Goal: Task Accomplishment & Management: Complete application form

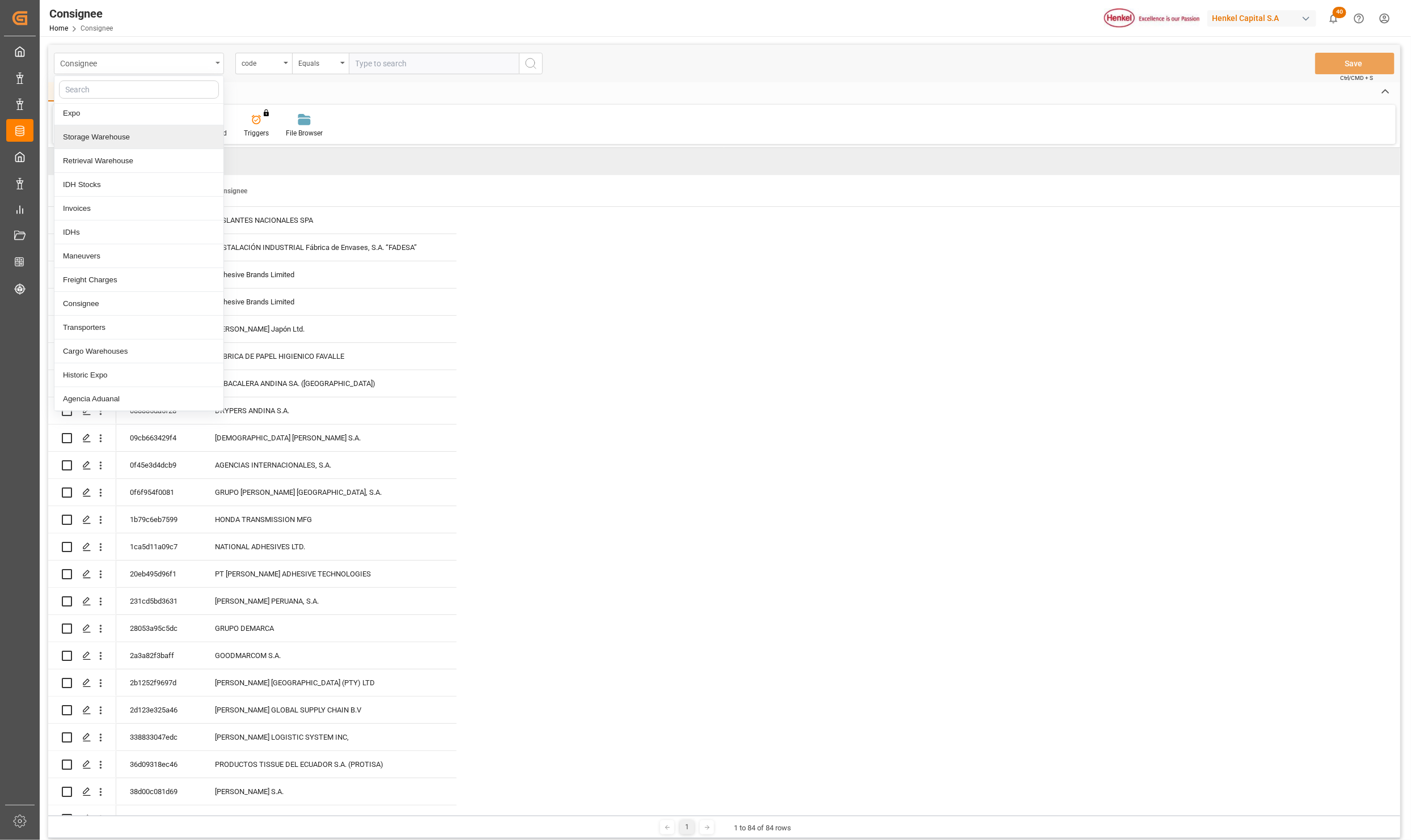
click at [211, 68] on div "Consignee" at bounding box center [138, 63] width 170 height 21
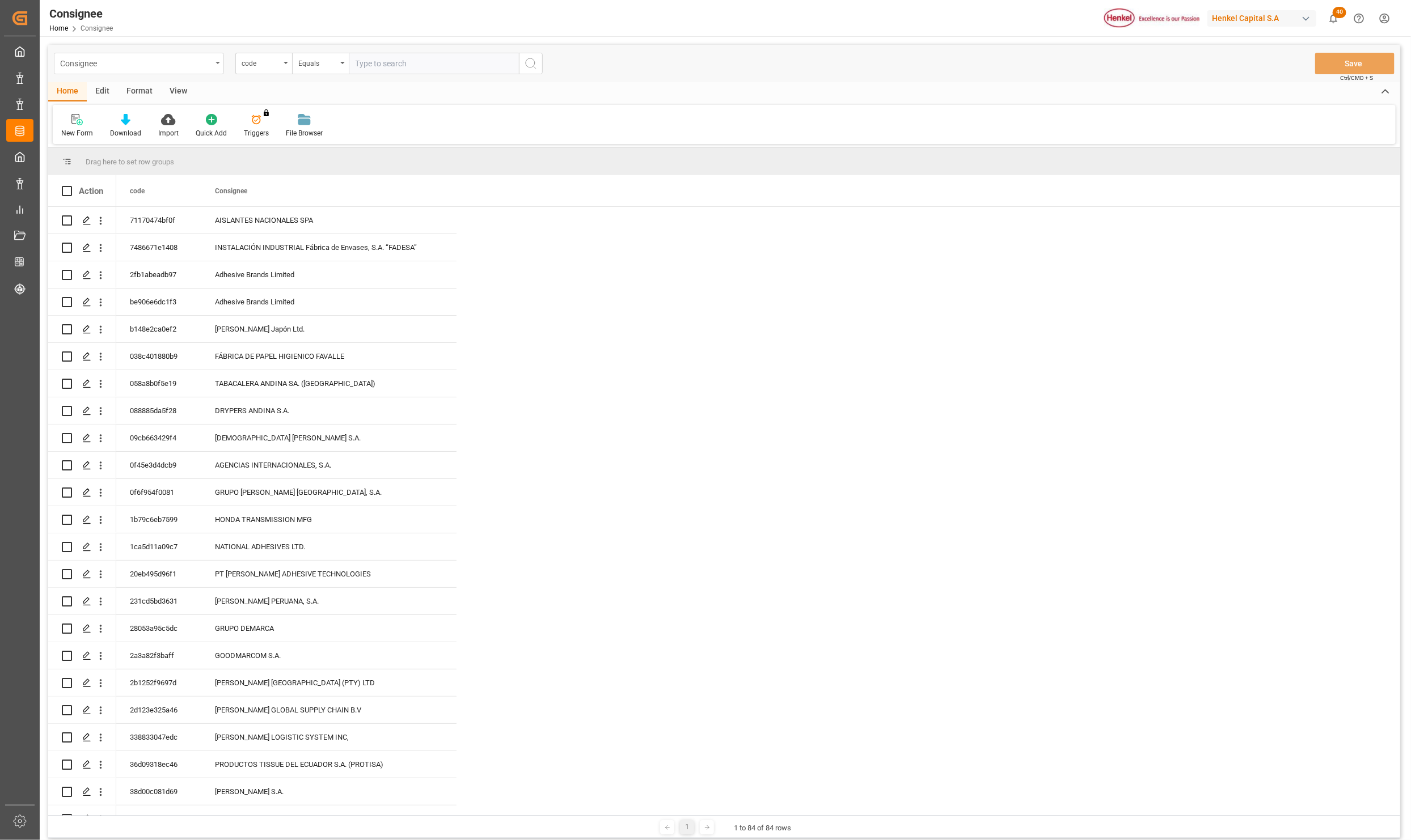
click at [91, 56] on div "Consignee" at bounding box center [136, 63] width 151 height 14
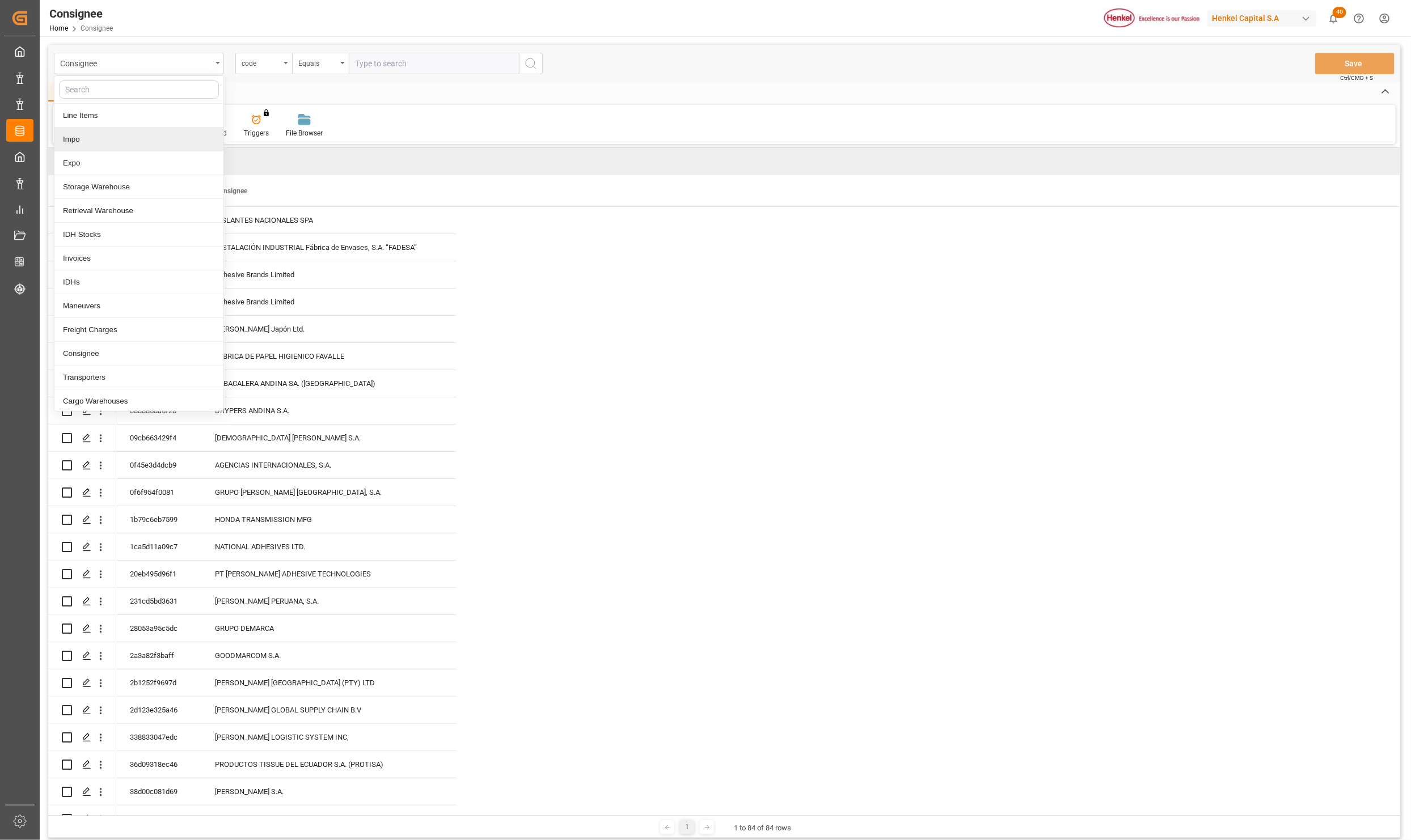
click at [83, 142] on div "Impo" at bounding box center [138, 139] width 169 height 24
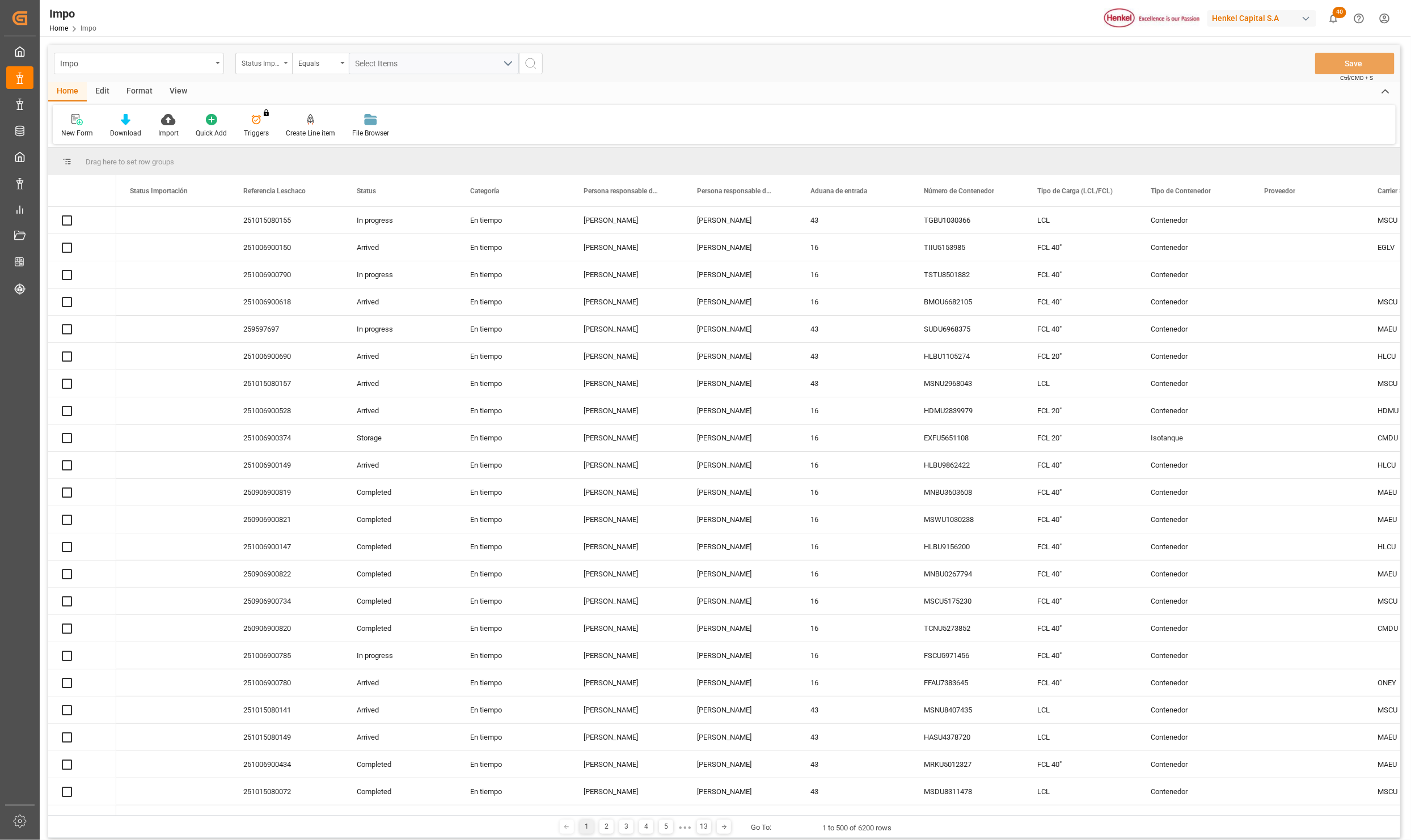
drag, startPoint x: 287, startPoint y: 70, endPoint x: 286, endPoint y: 65, distance: 5.1
click at [286, 65] on div "Status Importación" at bounding box center [263, 63] width 57 height 21
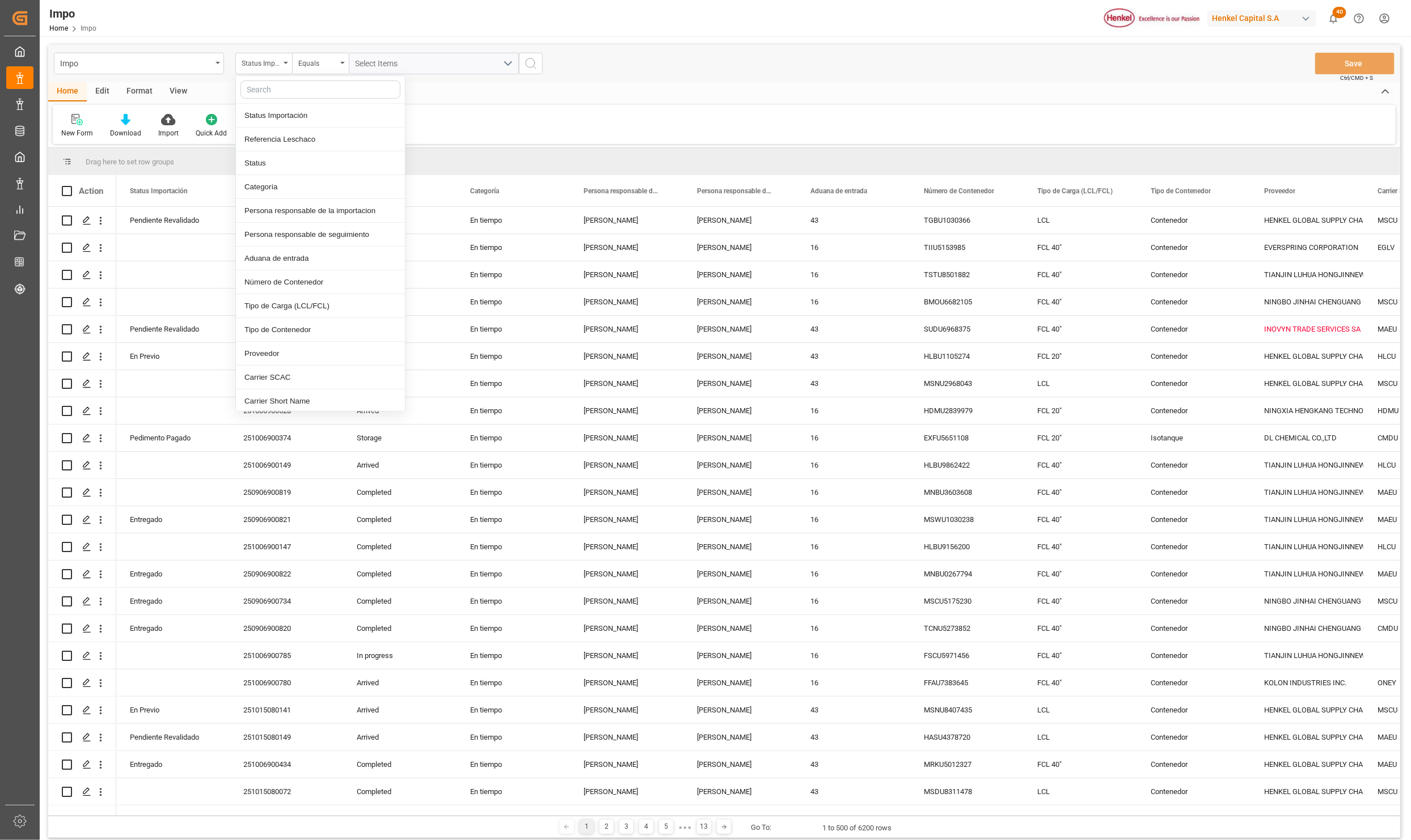
click at [283, 87] on input "text" at bounding box center [320, 90] width 160 height 18
type input "idh"
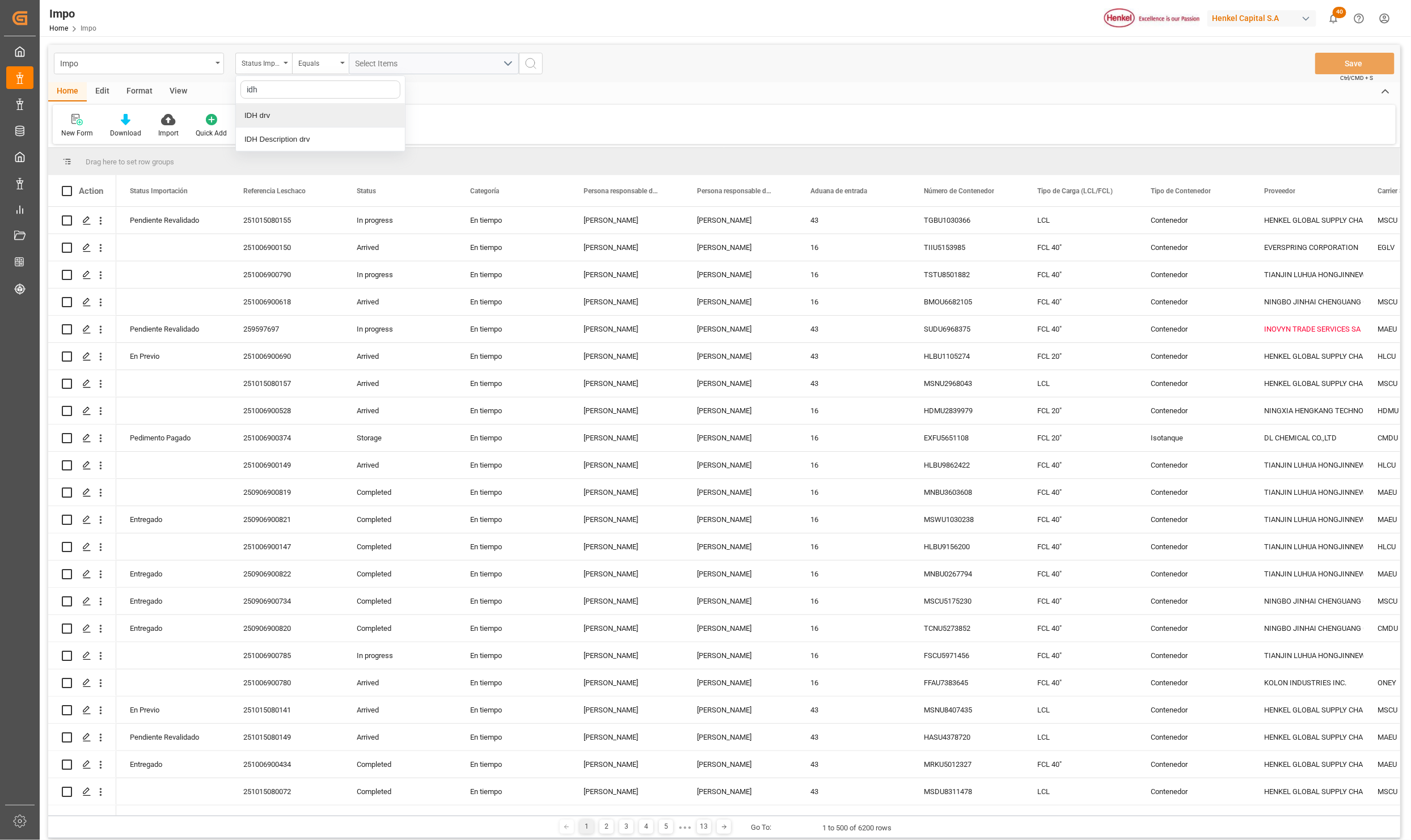
click at [267, 114] on div "IDH drv" at bounding box center [320, 115] width 169 height 24
click at [369, 65] on input "text" at bounding box center [434, 63] width 170 height 21
type input "1351611"
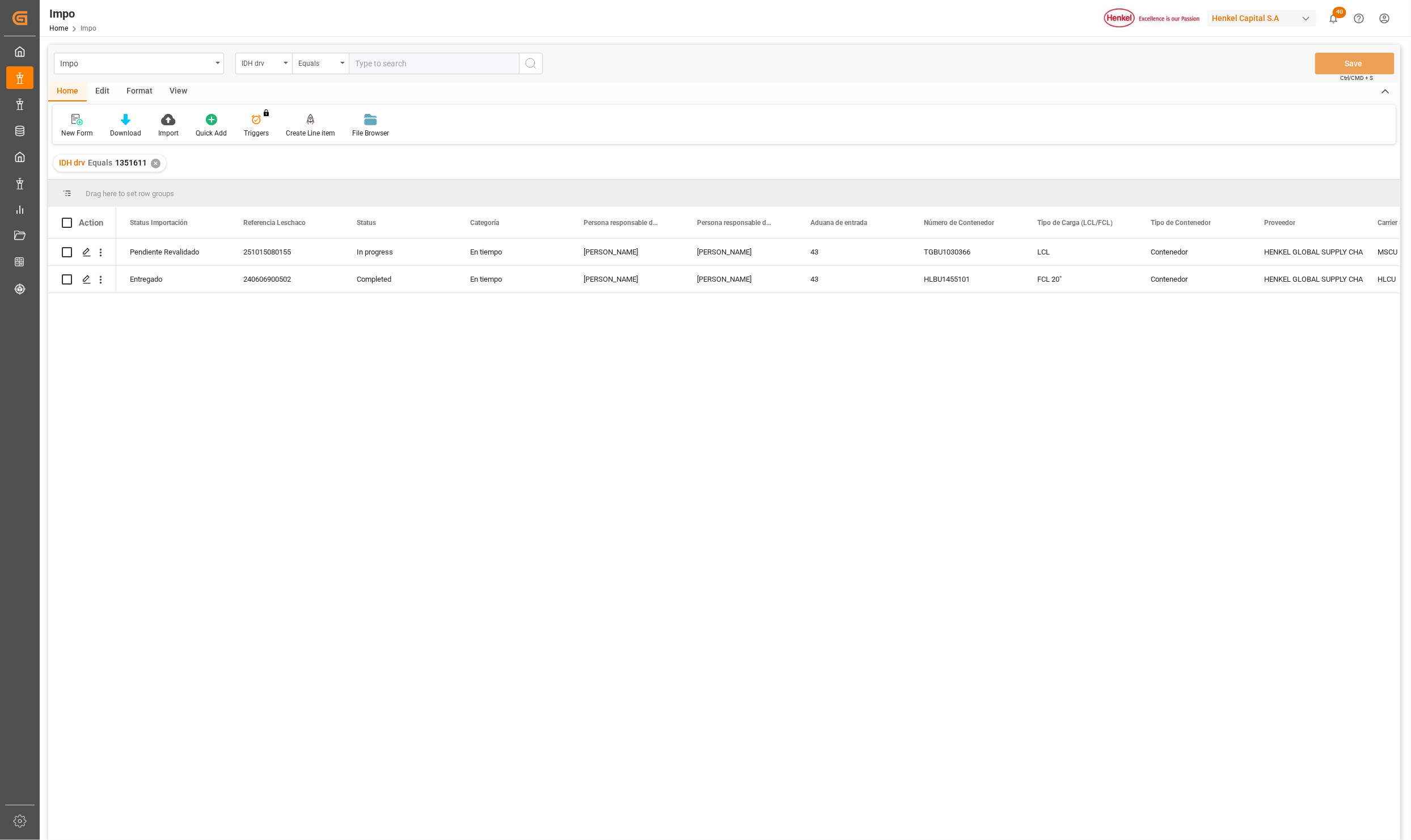
click at [175, 86] on div "View" at bounding box center [179, 91] width 35 height 19
click at [131, 132] on div "Standard Templates" at bounding box center [128, 133] width 57 height 10
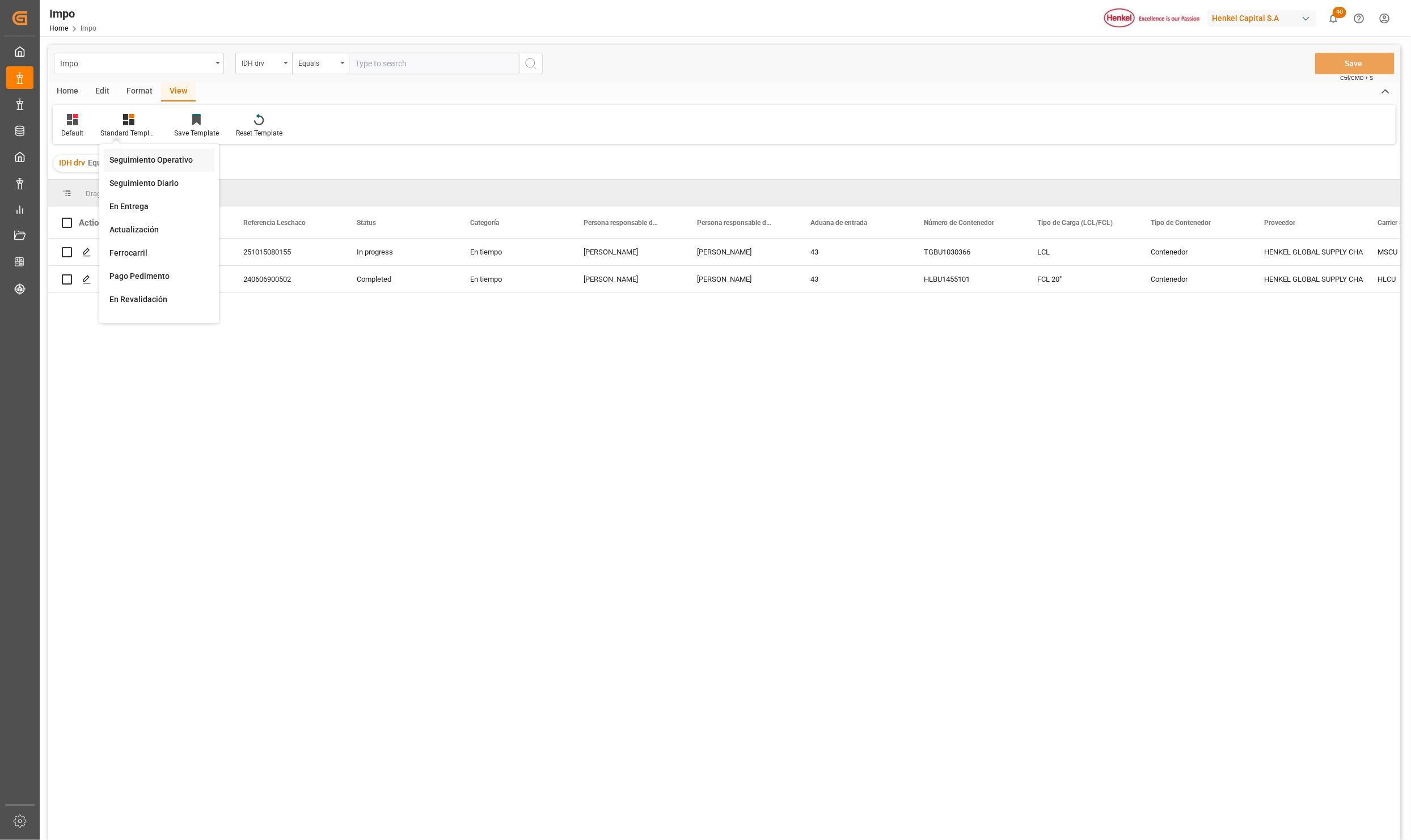
click at [135, 155] on div "Seguimiento Operativo" at bounding box center [159, 160] width 100 height 12
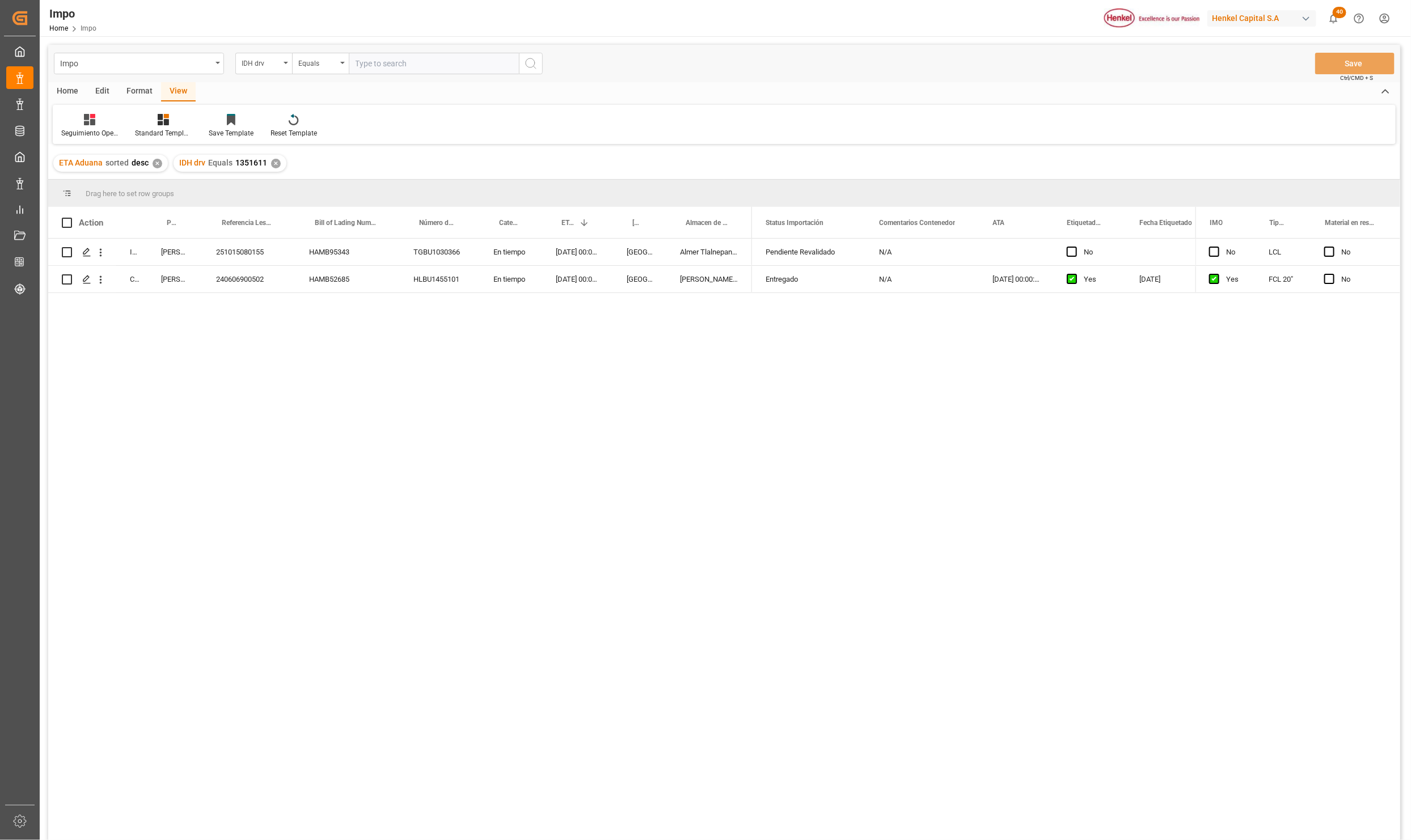
click at [262, 277] on div "240606900502" at bounding box center [248, 279] width 93 height 26
click at [425, 280] on div "HLBU1455101" at bounding box center [439, 279] width 80 height 26
click at [723, 285] on div "Almer Tlalnepantla" at bounding box center [709, 279] width 86 height 26
click at [232, 284] on div "240606900502" at bounding box center [248, 279] width 93 height 26
click at [99, 279] on icon "open menu" at bounding box center [100, 280] width 12 height 12
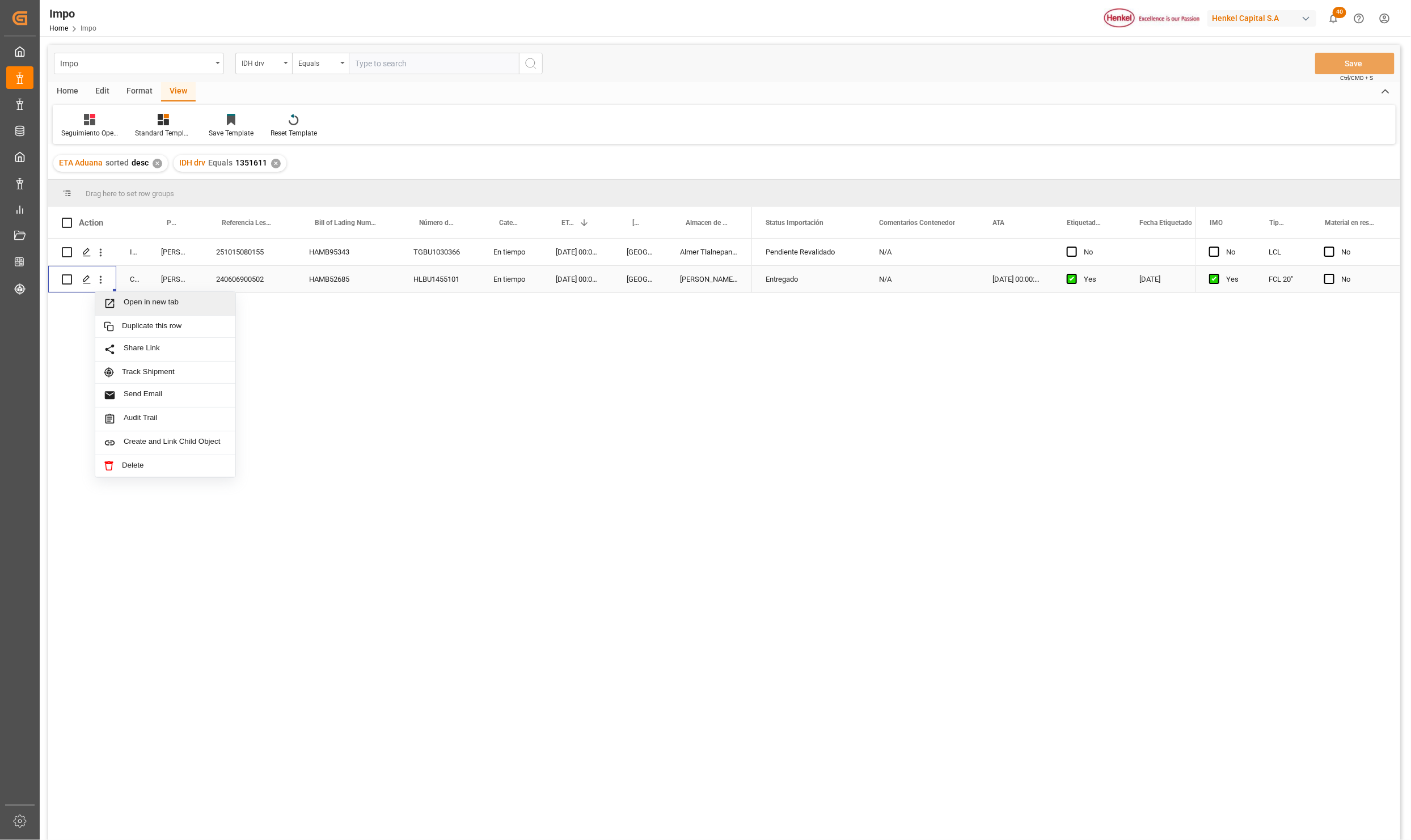
click at [121, 301] on span "Press SPACE to select this row." at bounding box center [114, 304] width 20 height 12
click at [213, 58] on div "Impo" at bounding box center [138, 63] width 170 height 21
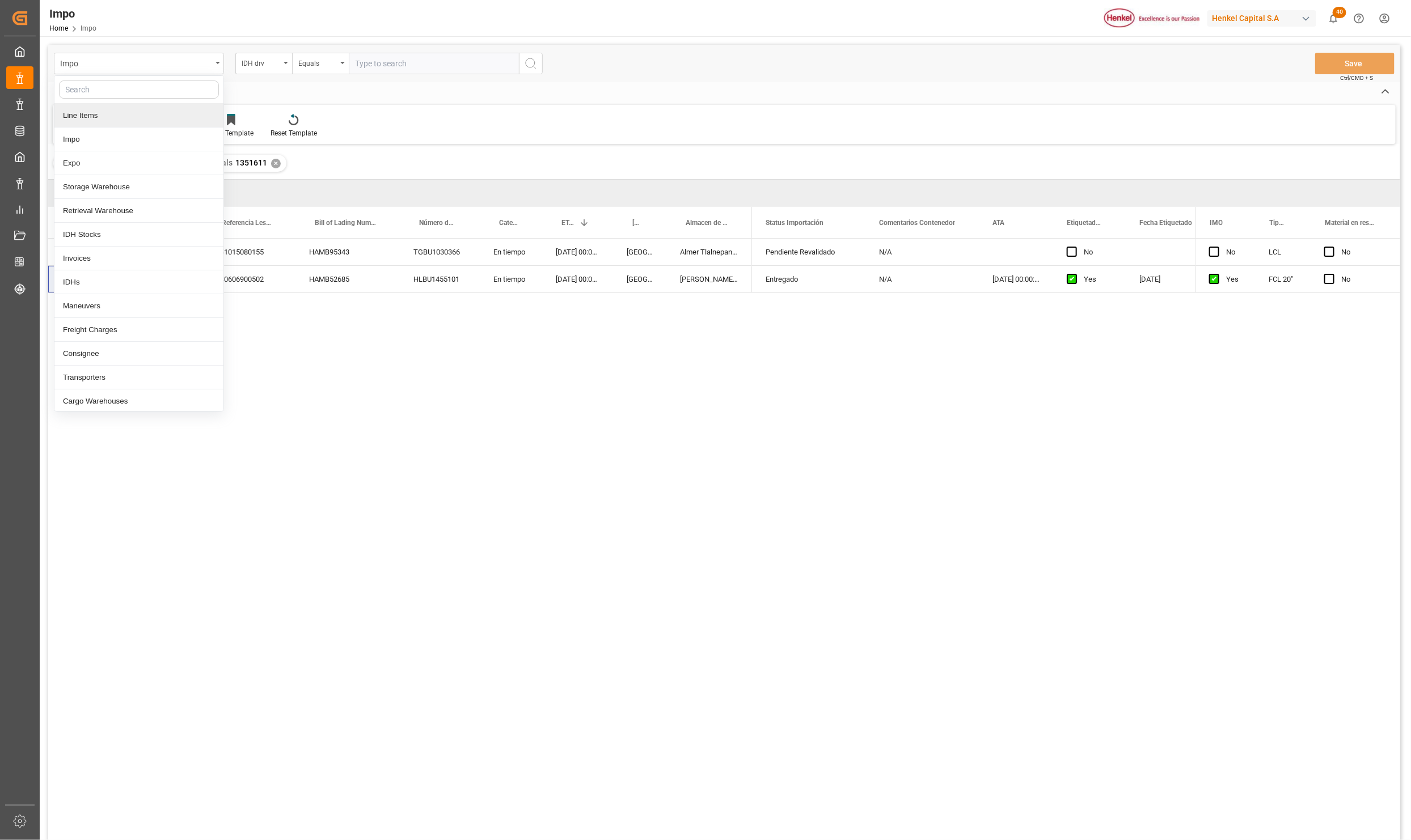
click at [114, 121] on div "Line Items" at bounding box center [138, 115] width 169 height 24
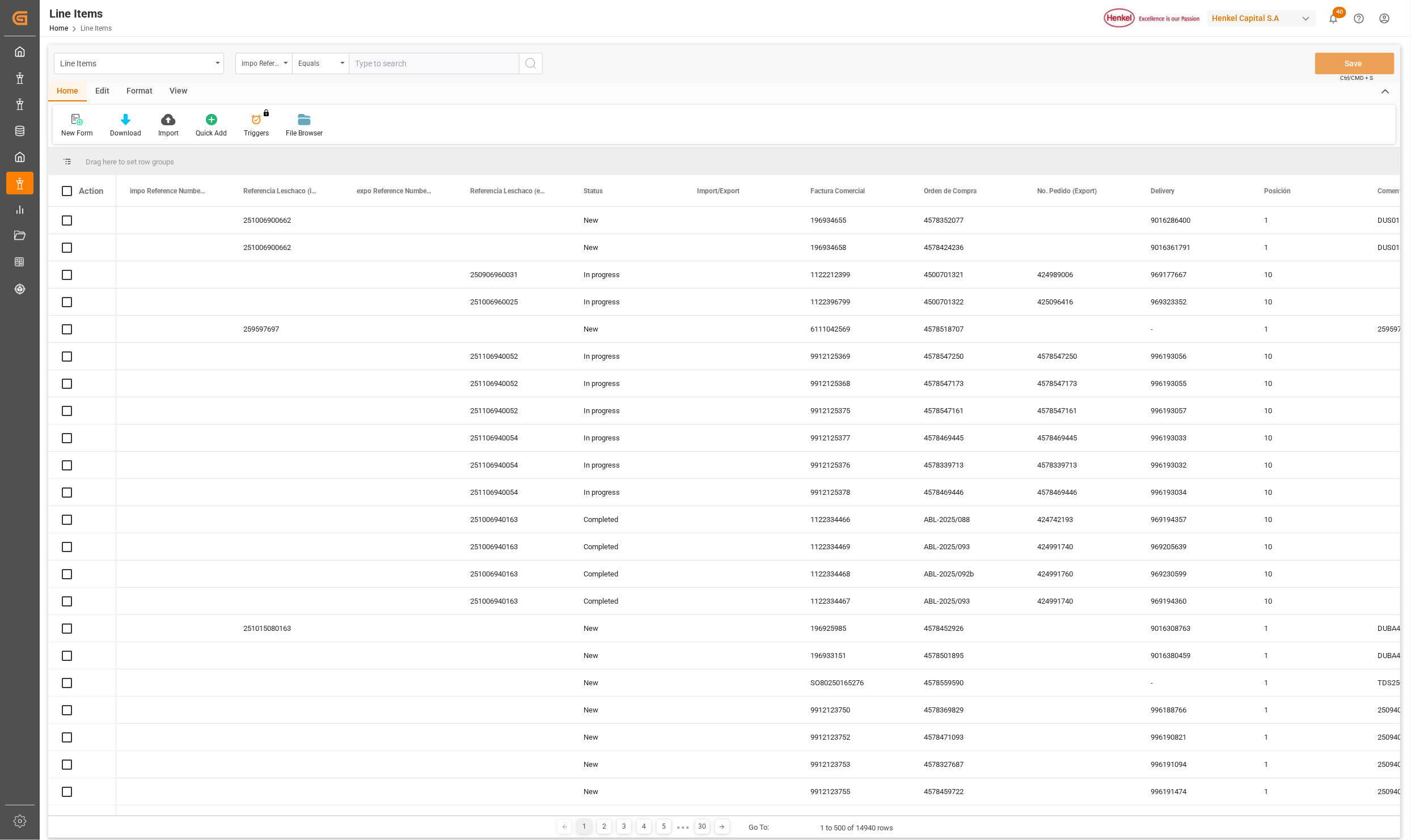
click at [291, 441] on div "Press SPACE to select this row." at bounding box center [286, 438] width 114 height 26
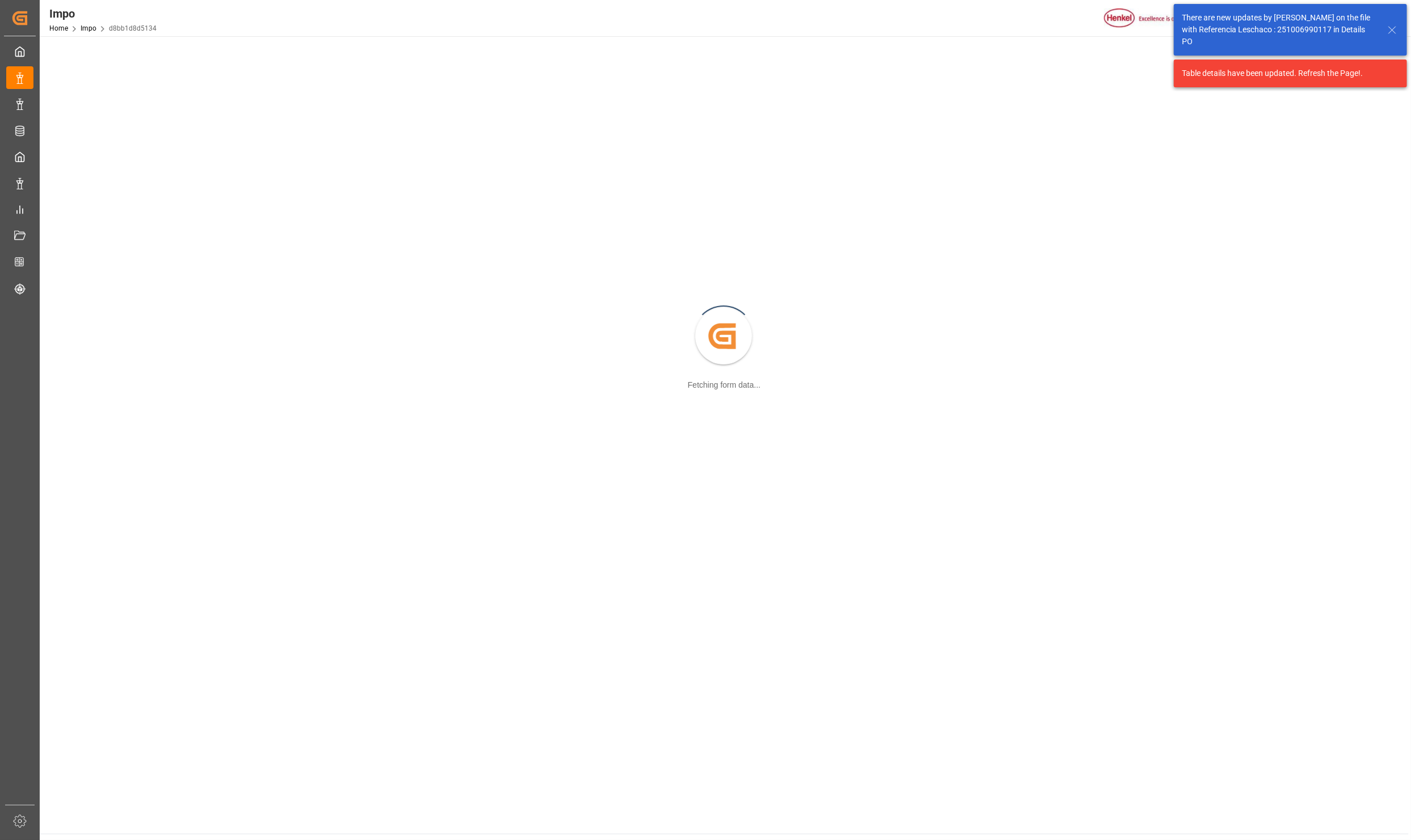
click at [1392, 26] on icon at bounding box center [1392, 30] width 14 height 14
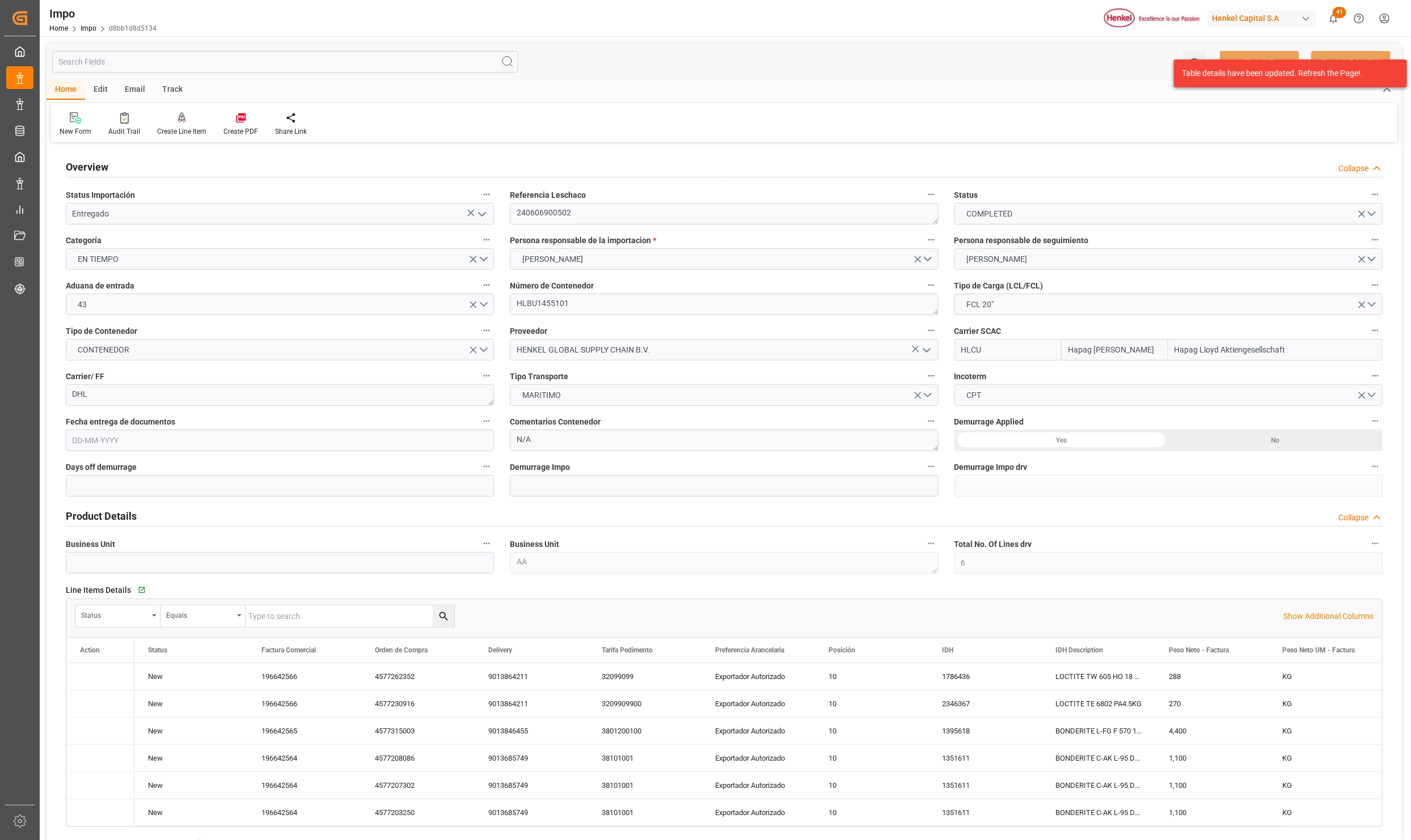
type input "Hapag Lloyd"
type input "Hapag Lloyd Aktiengesellschaft"
type input "6"
type input "25"
type input "5"
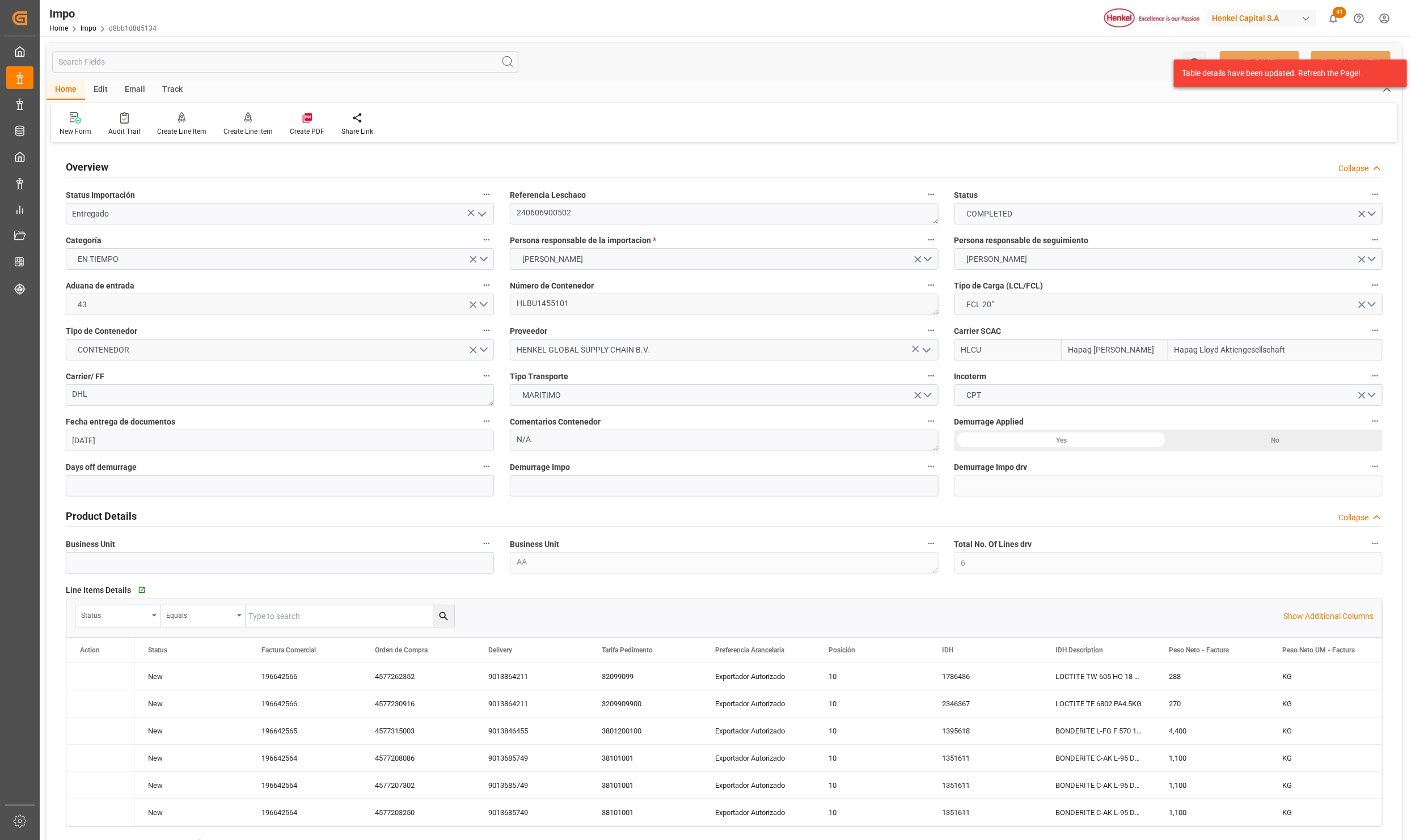
type input "28-05-2024"
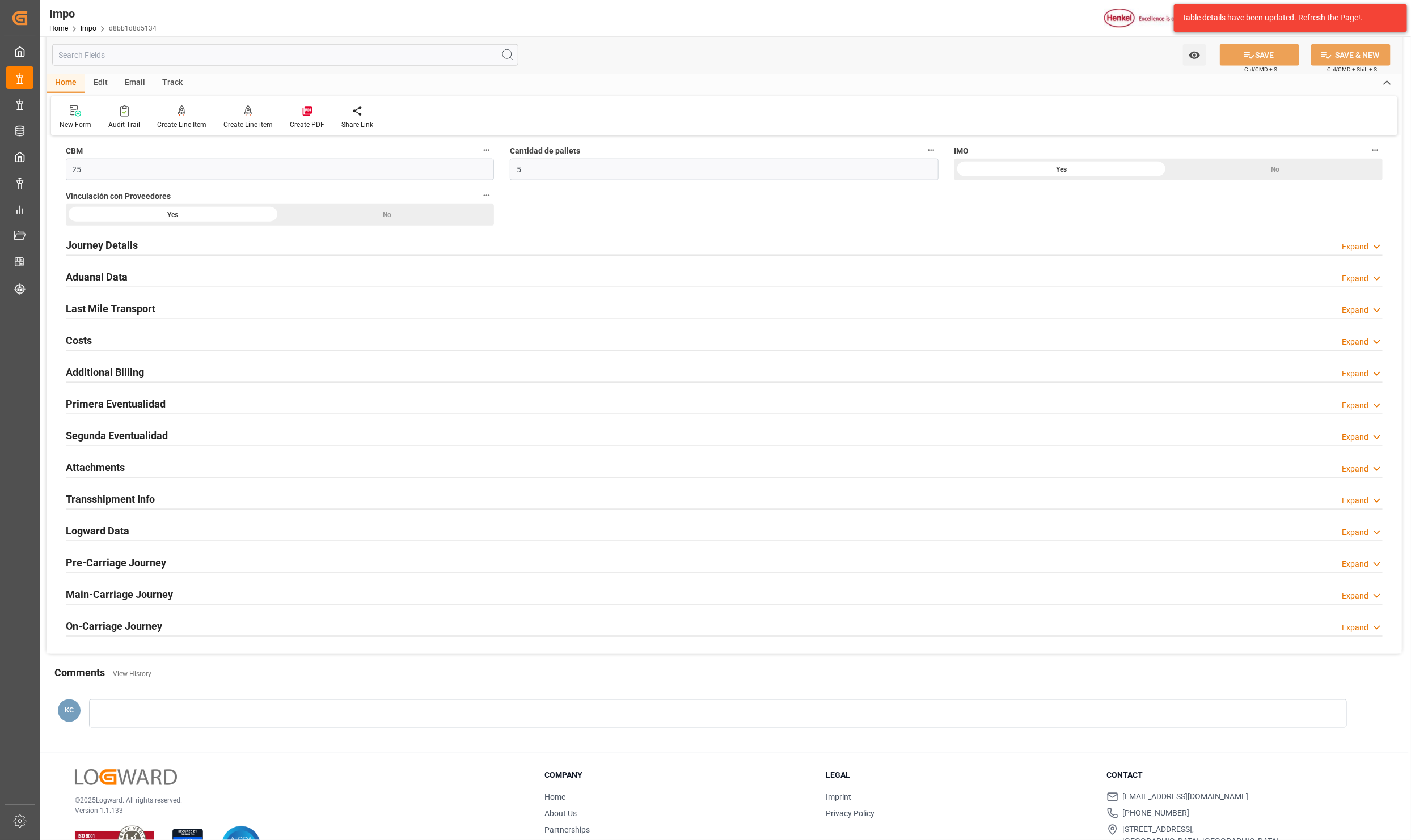
drag, startPoint x: 89, startPoint y: 468, endPoint x: 242, endPoint y: 521, distance: 161.9
click at [91, 468] on h2 "Attachments" at bounding box center [95, 467] width 59 height 16
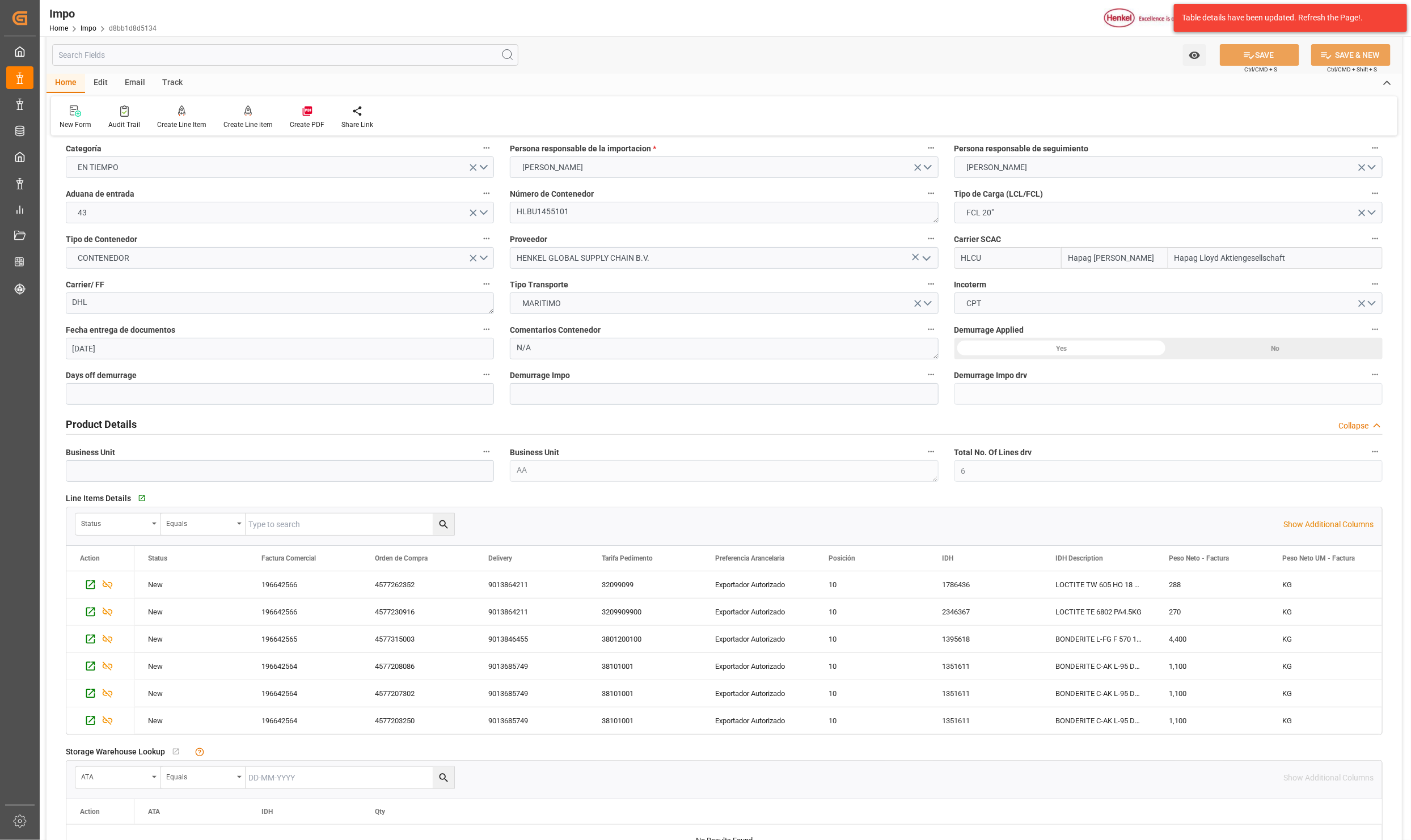
scroll to position [0, 0]
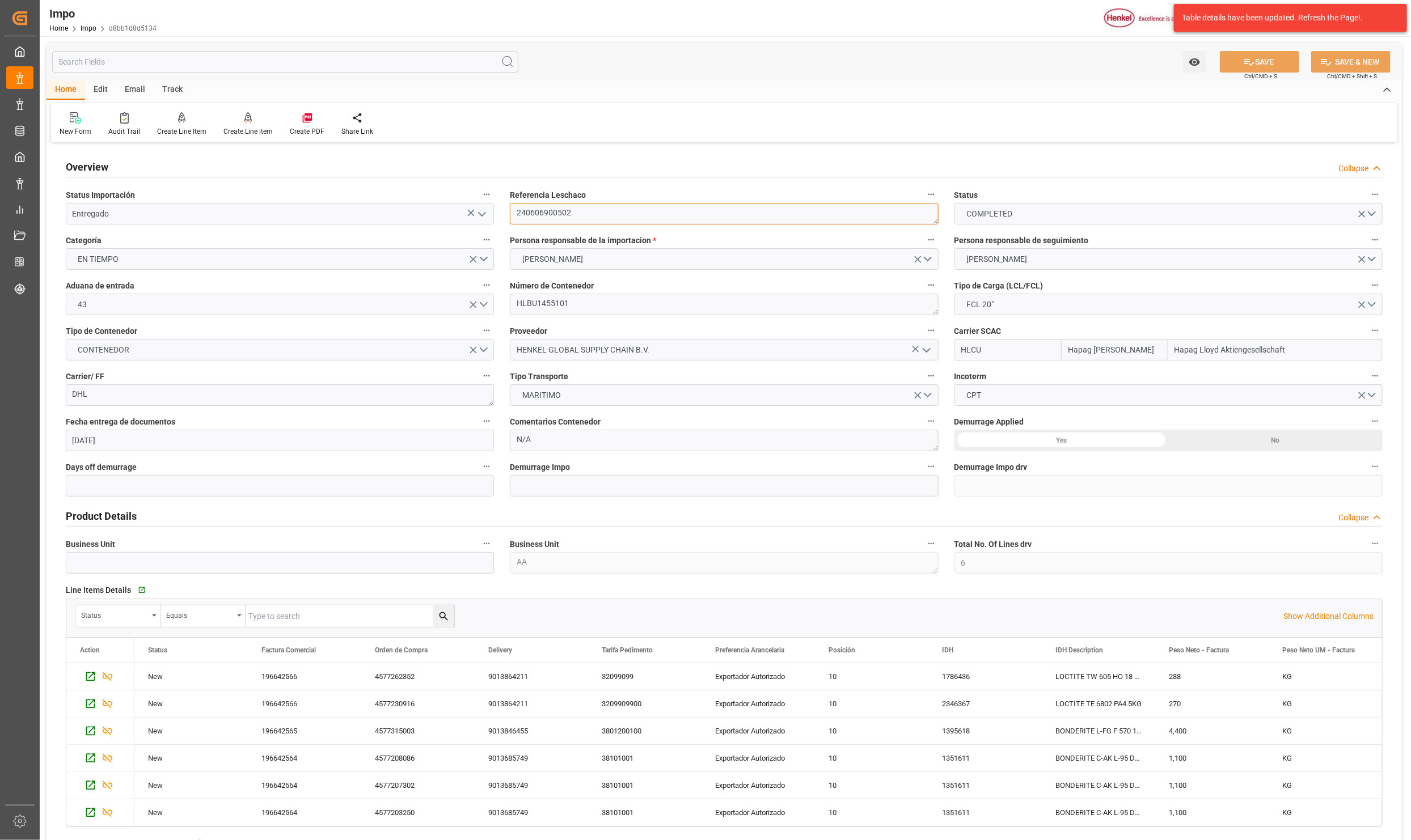
click at [564, 218] on textarea "240606900502" at bounding box center [724, 214] width 428 height 21
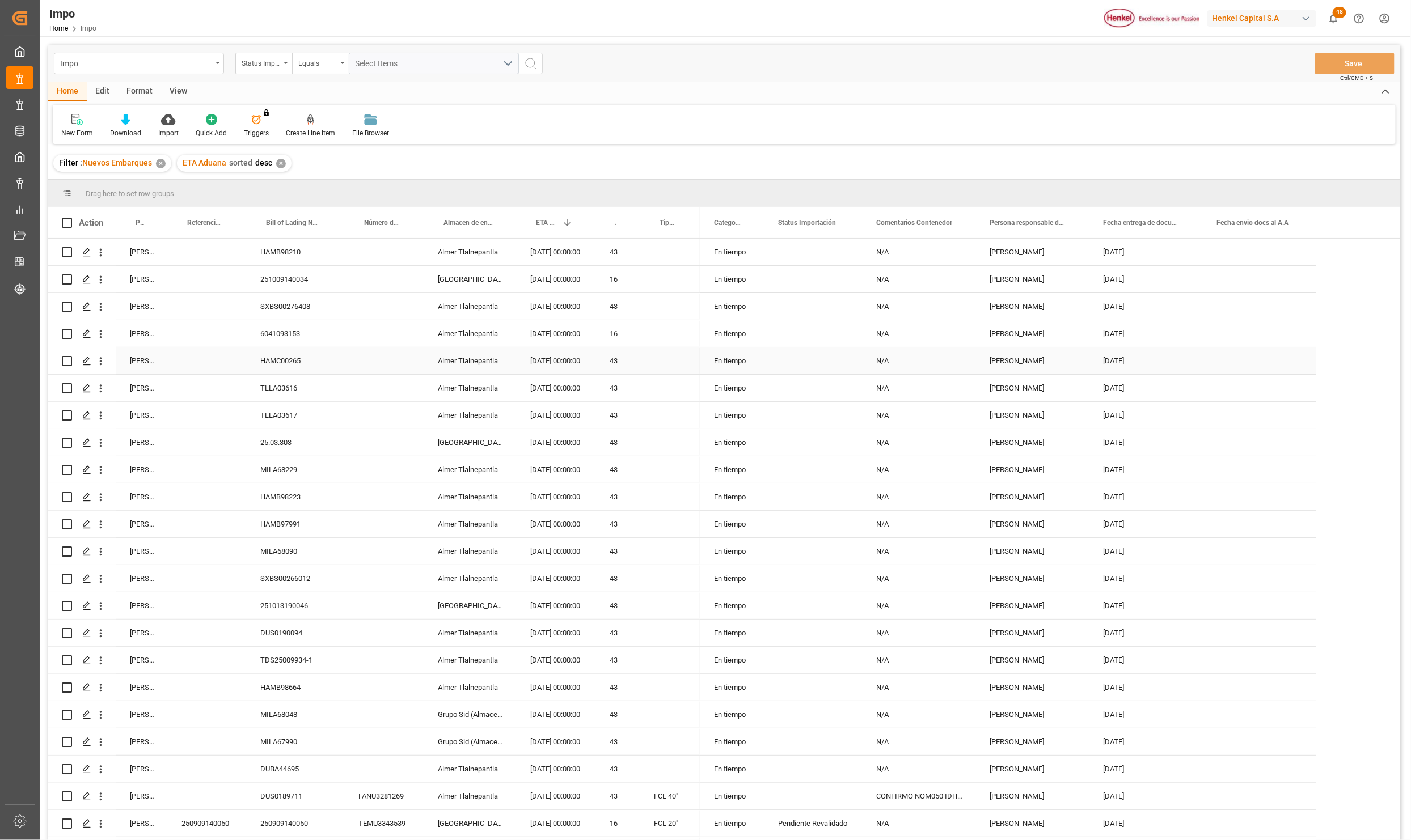
scroll to position [48, 0]
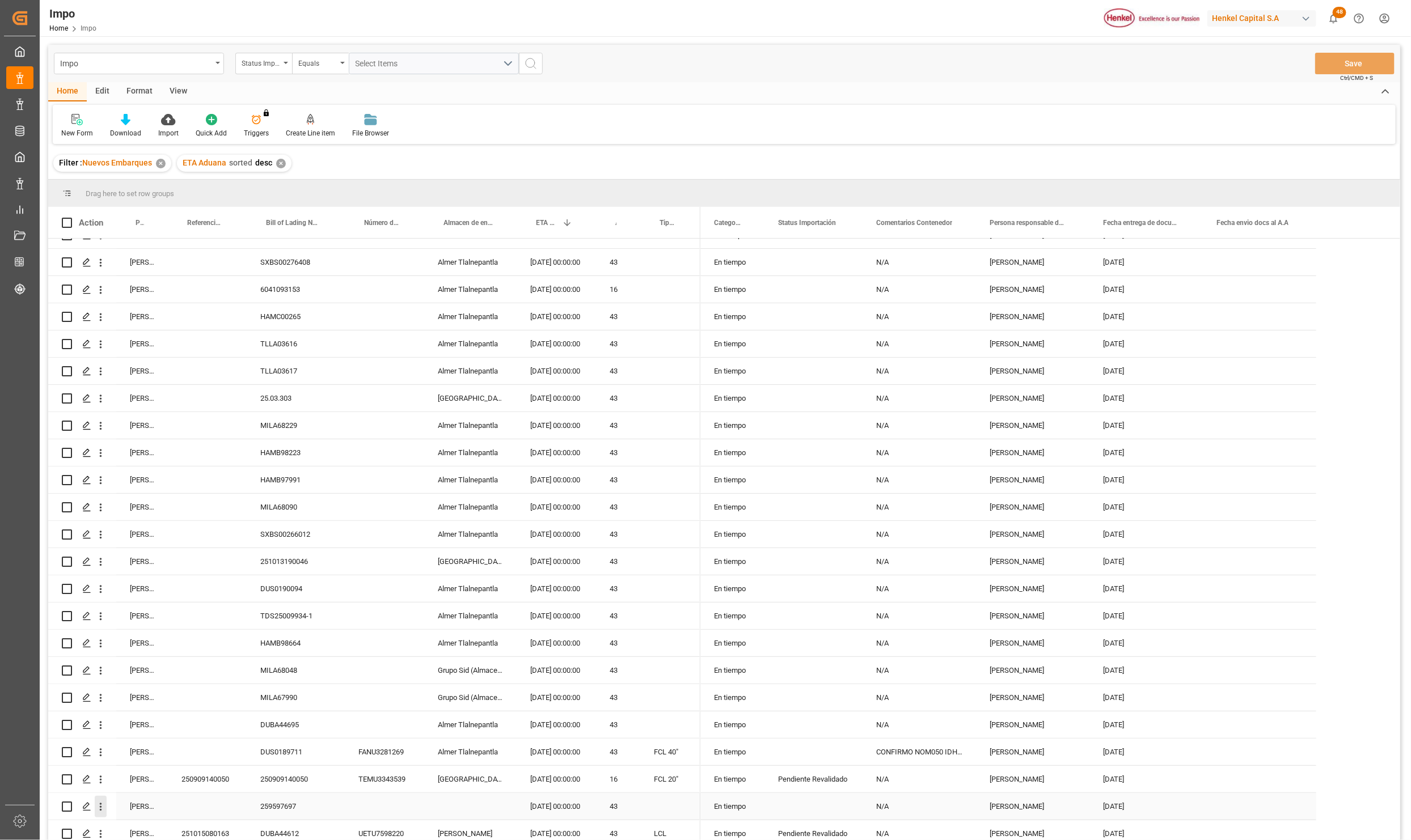
click at [103, 809] on icon "open menu" at bounding box center [100, 807] width 12 height 12
click at [112, 819] on div "Open in new tab" at bounding box center [165, 828] width 140 height 24
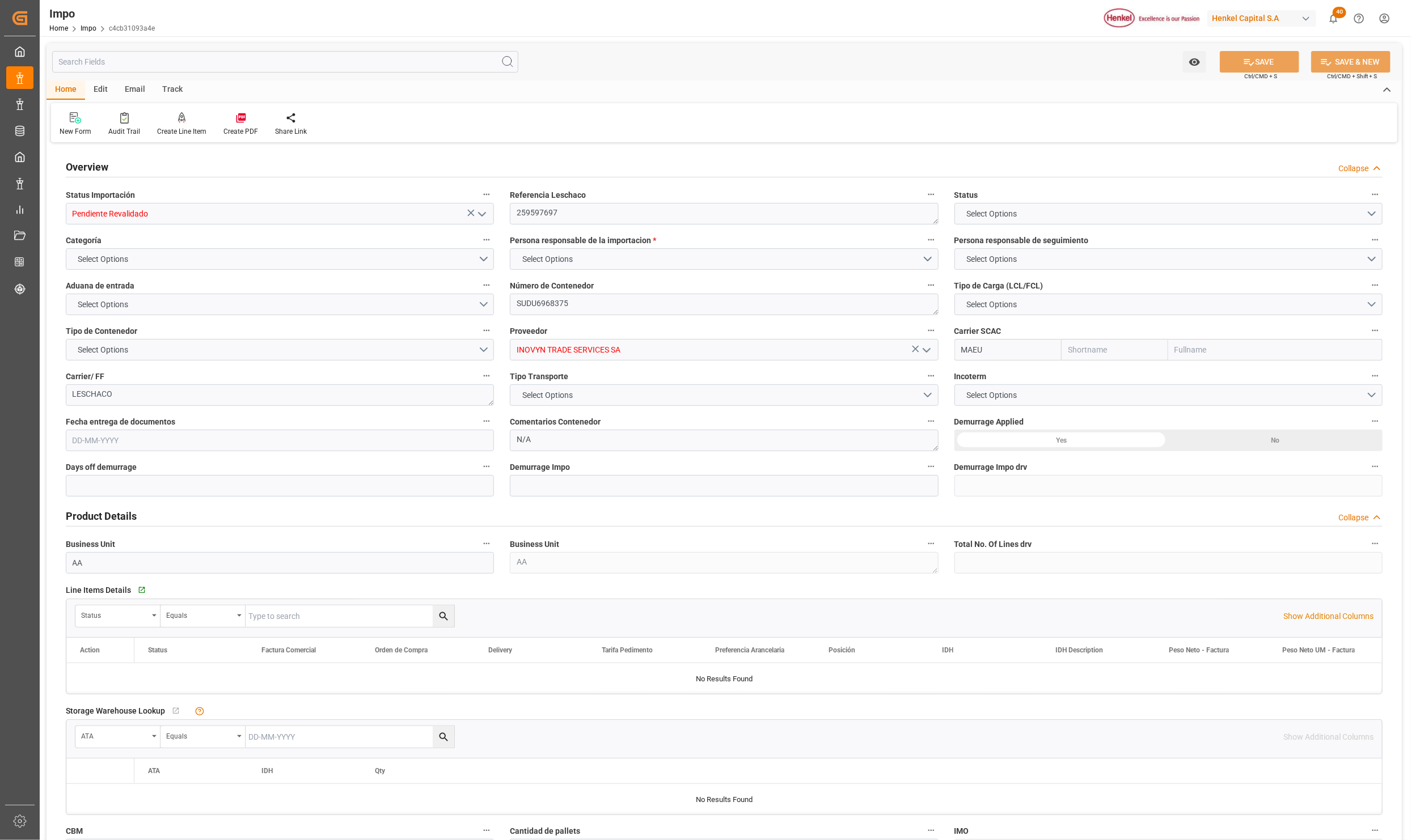
type input "Maersk"
type input "Maersk Line AS"
type input "0"
type input "1"
type input "22660"
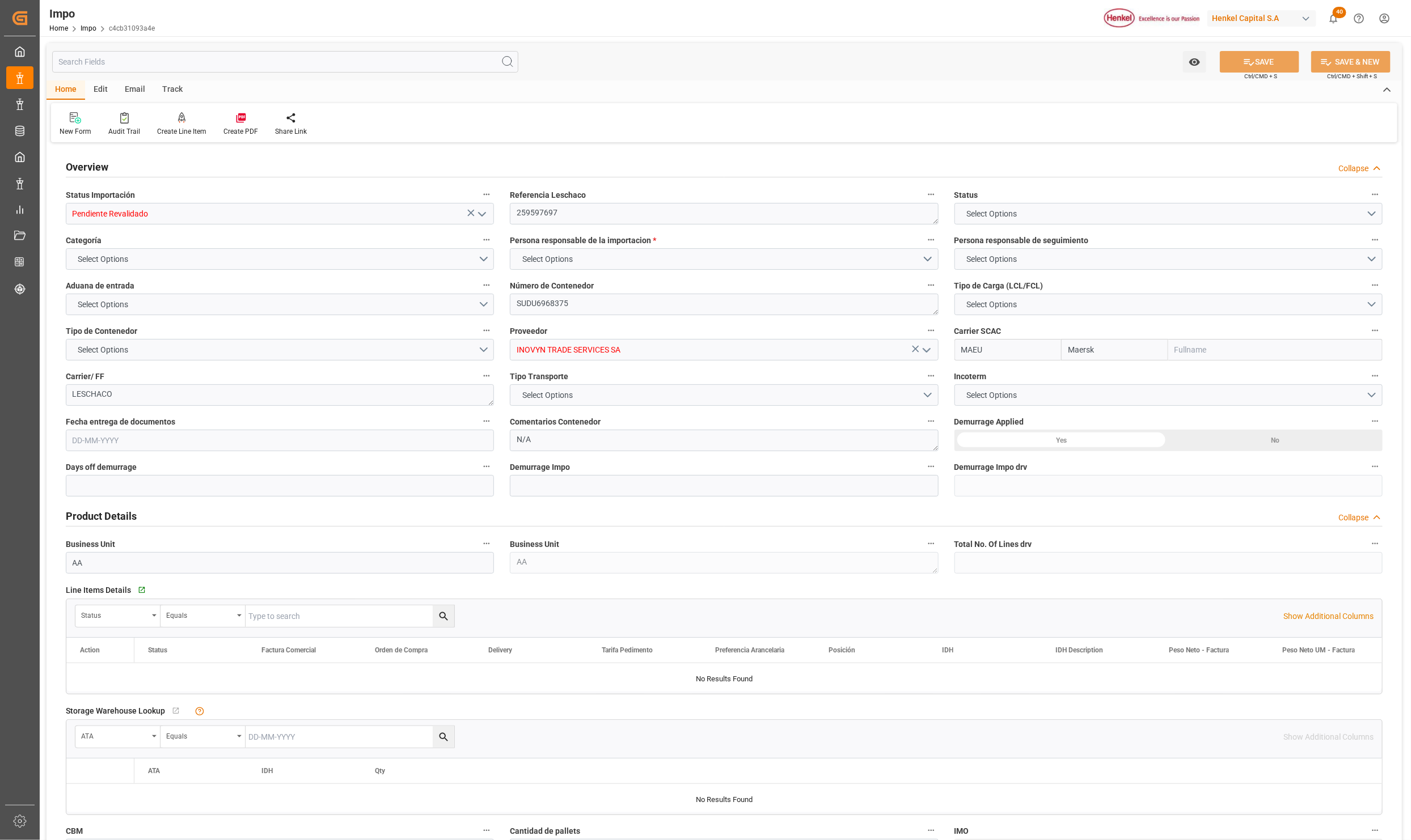
type input "16"
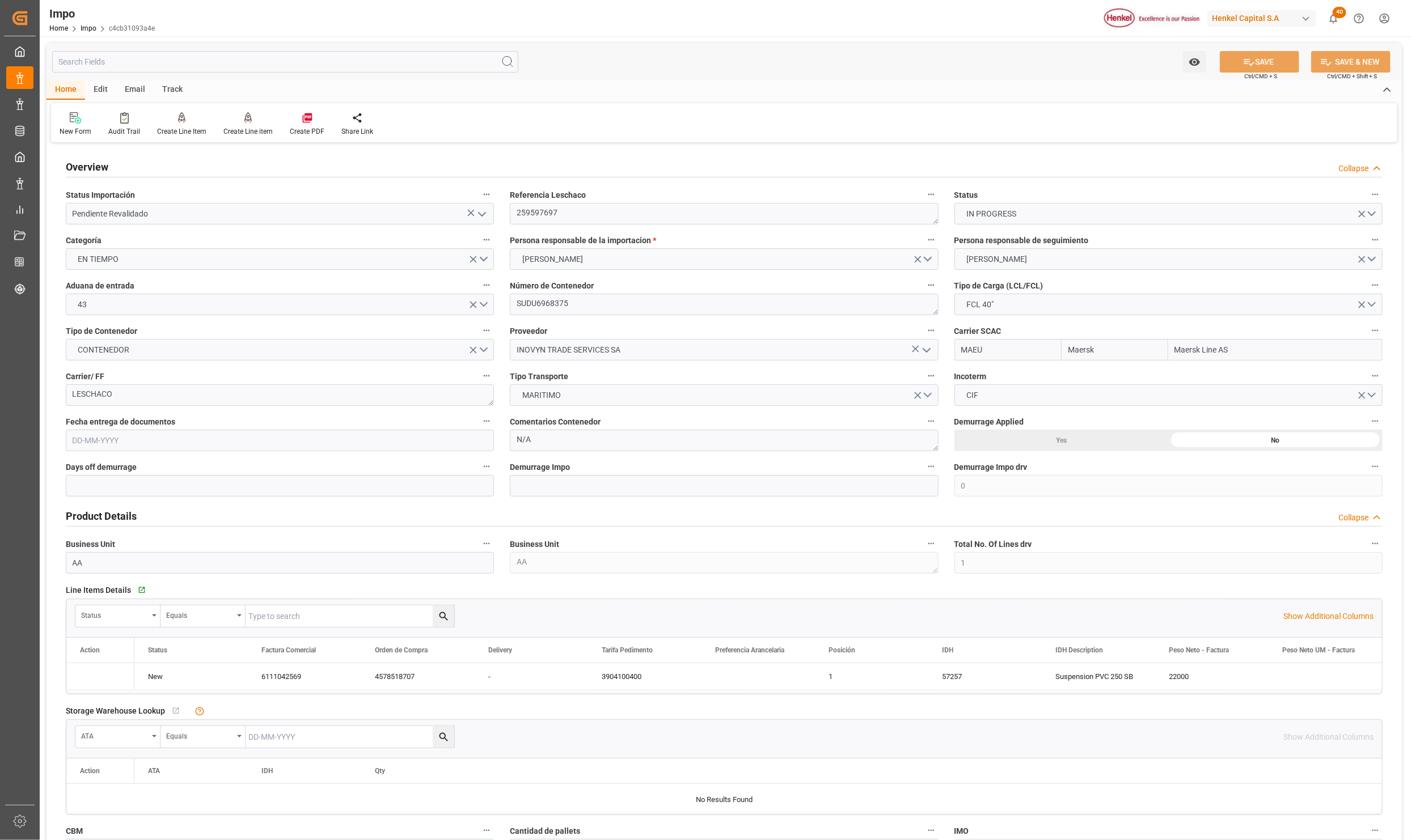
type input "09-10-2025"
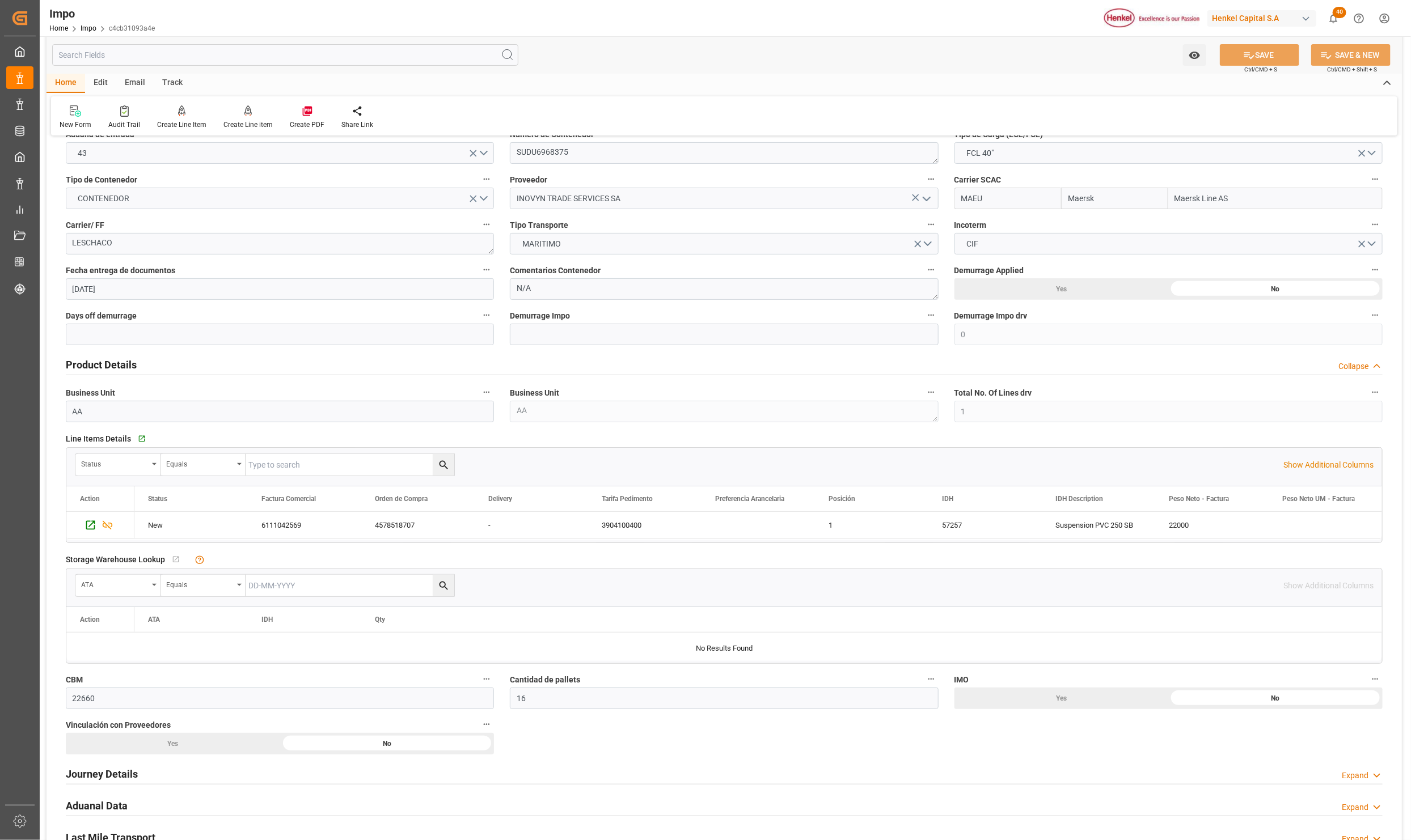
scroll to position [510, 0]
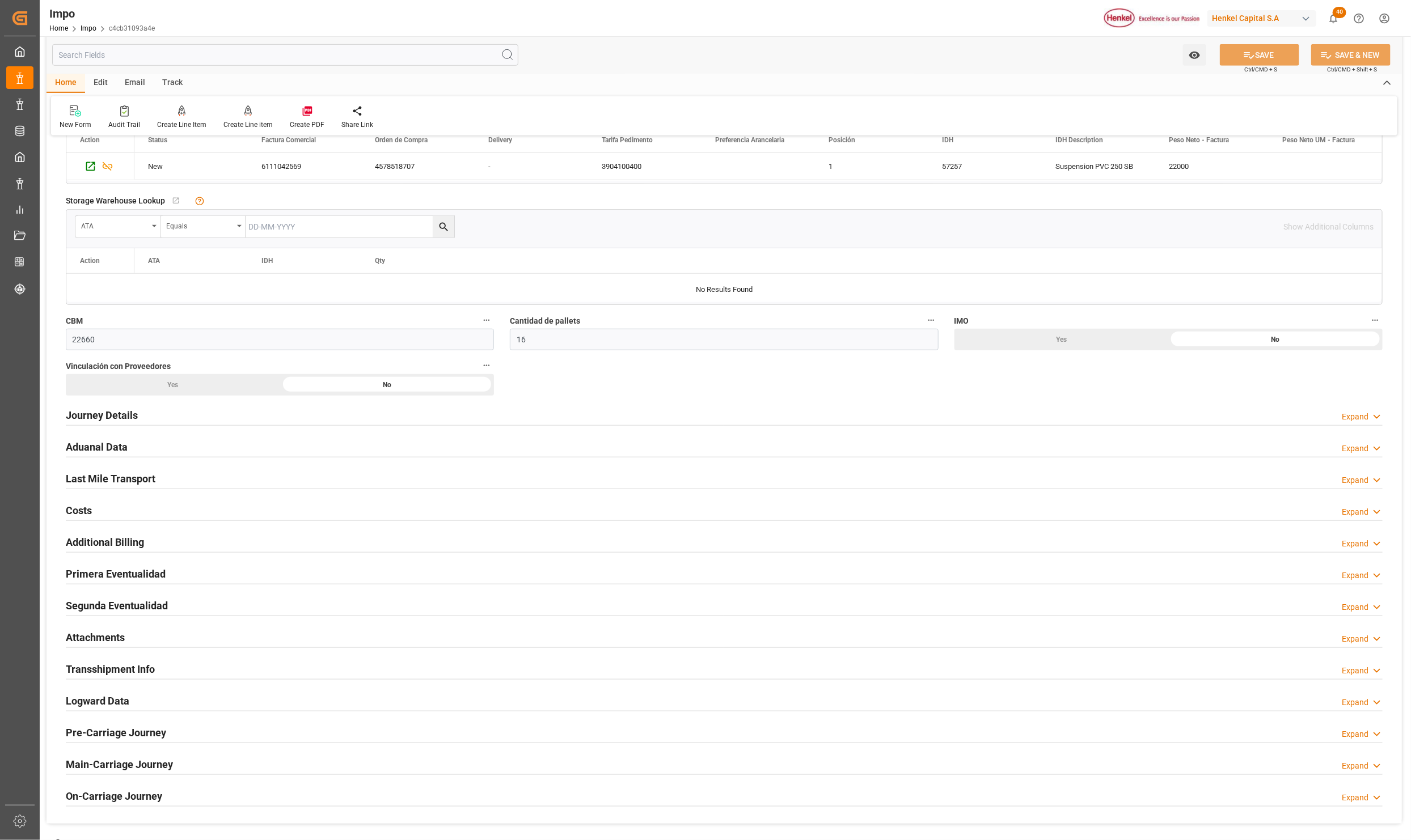
click at [95, 420] on h2 "Journey Details" at bounding box center [102, 415] width 72 height 16
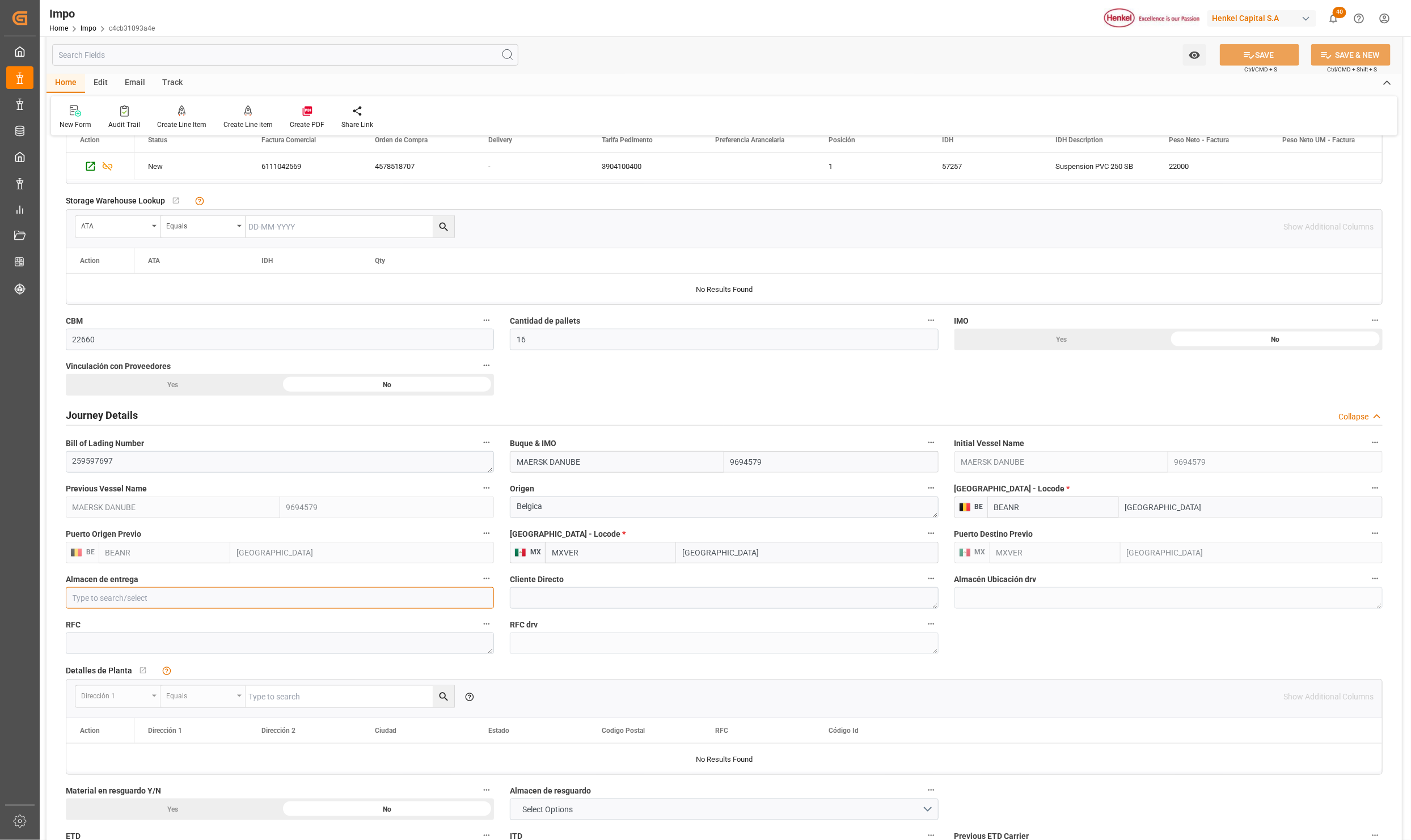
click at [285, 592] on input at bounding box center [280, 598] width 428 height 21
click at [288, 592] on input at bounding box center [280, 598] width 428 height 21
type input "s"
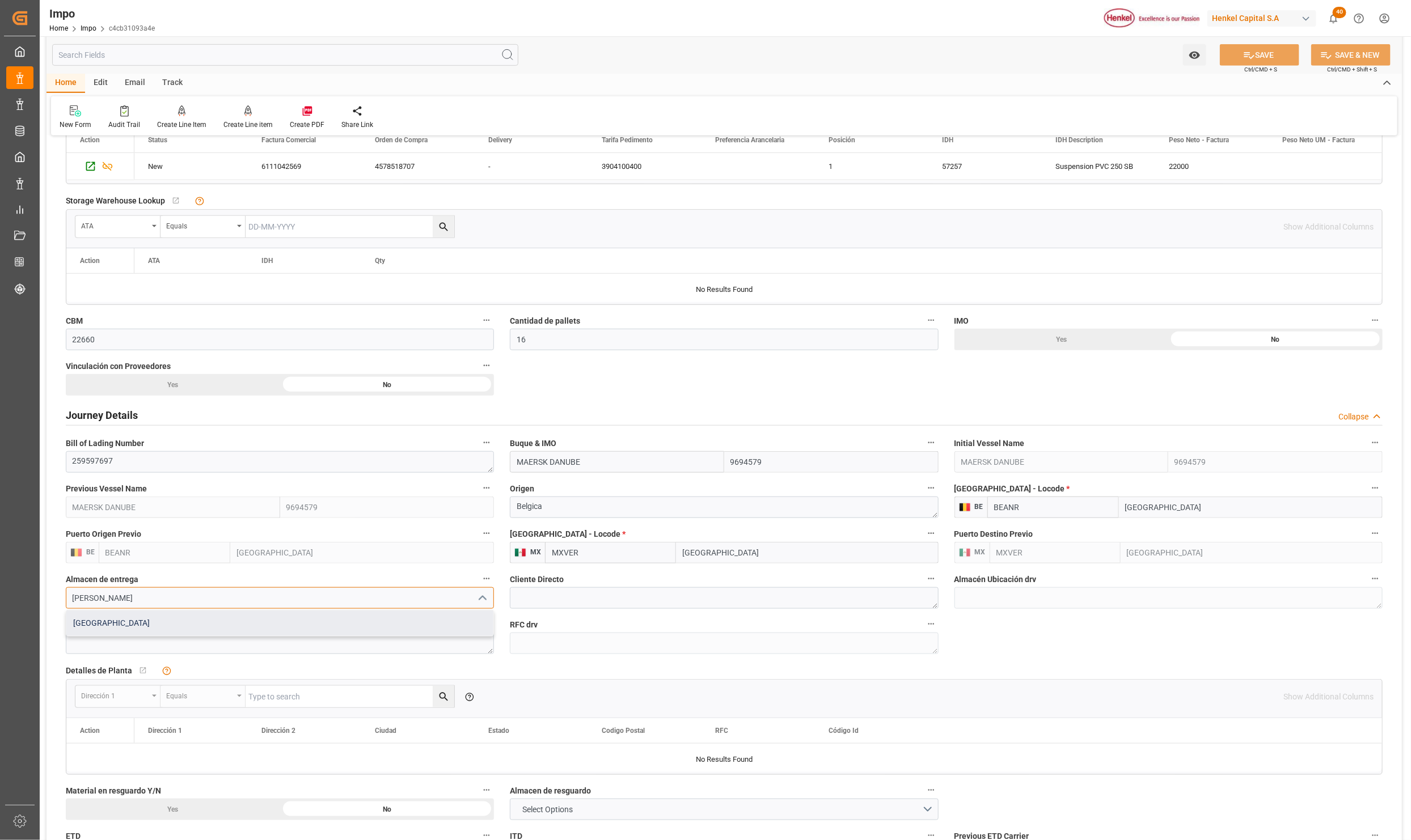
click at [242, 634] on div "[GEOGRAPHIC_DATA]" at bounding box center [280, 623] width 427 height 26
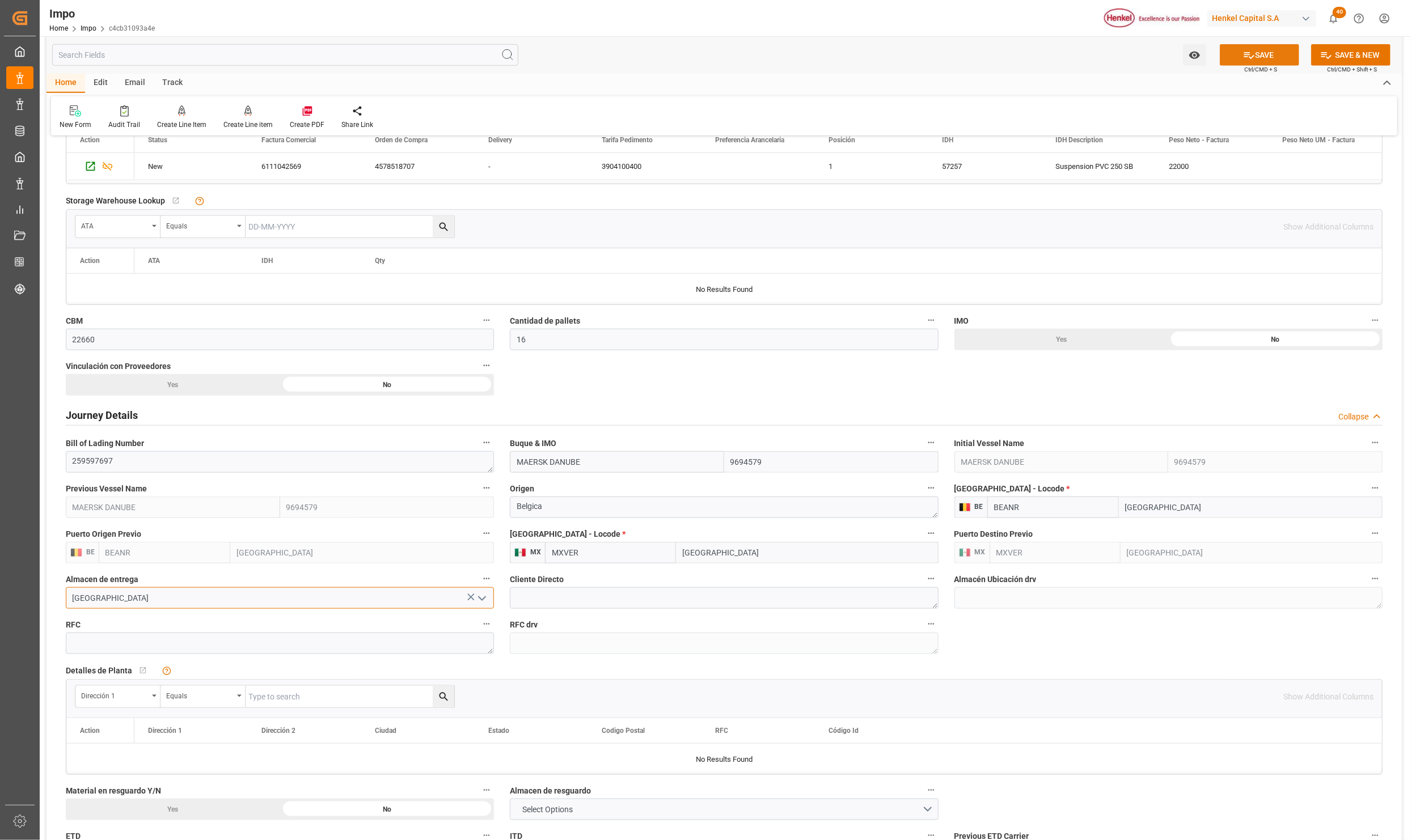
type input "[GEOGRAPHIC_DATA]"
click at [1246, 47] on button "SAVE" at bounding box center [1259, 55] width 79 height 21
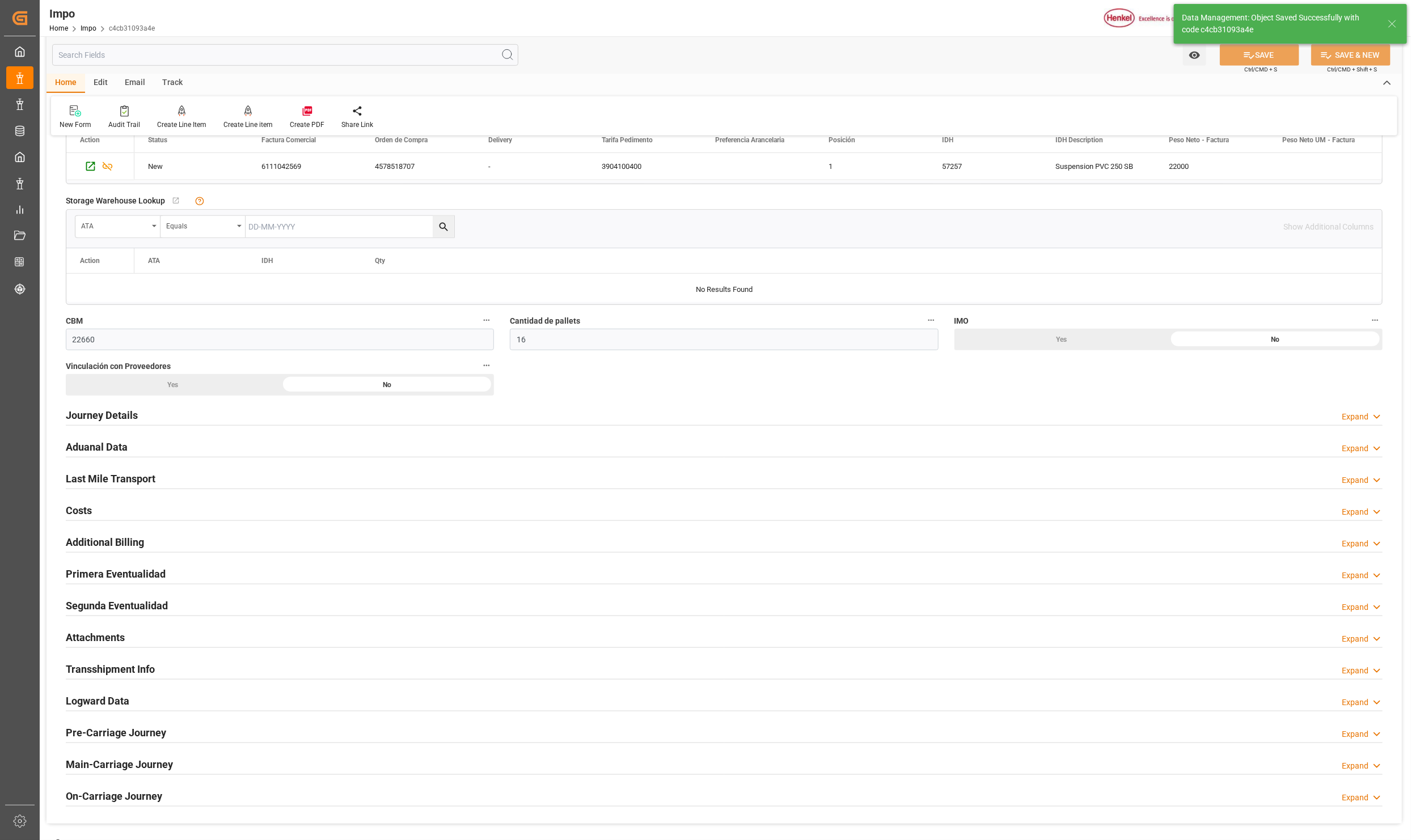
type textarea "[GEOGRAPHIC_DATA], [GEOGRAPHIC_DATA], C.P.36700"
type textarea "HCA000314IC0"
click at [107, 417] on h2 "Journey Details" at bounding box center [102, 415] width 72 height 16
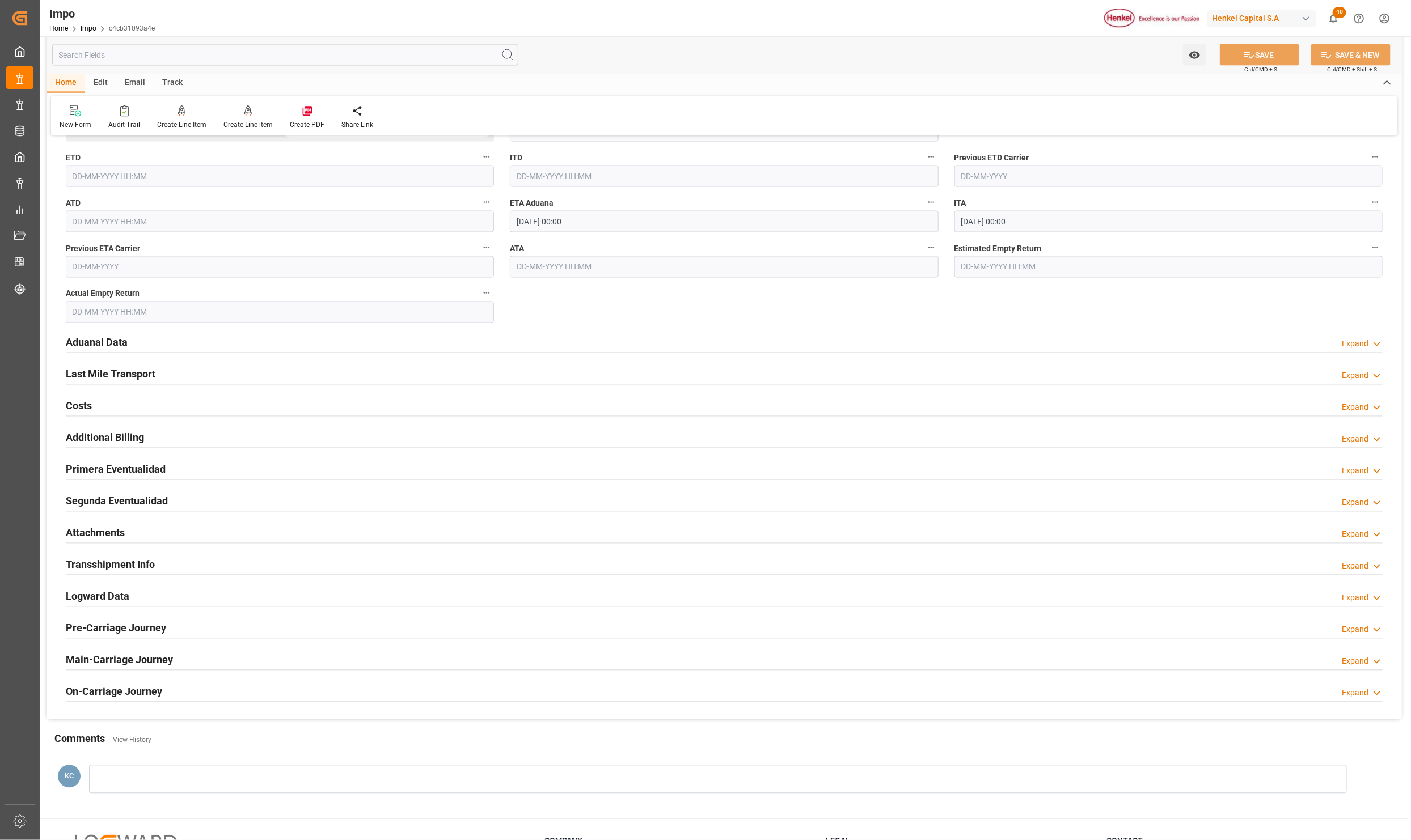
scroll to position [1303, 0]
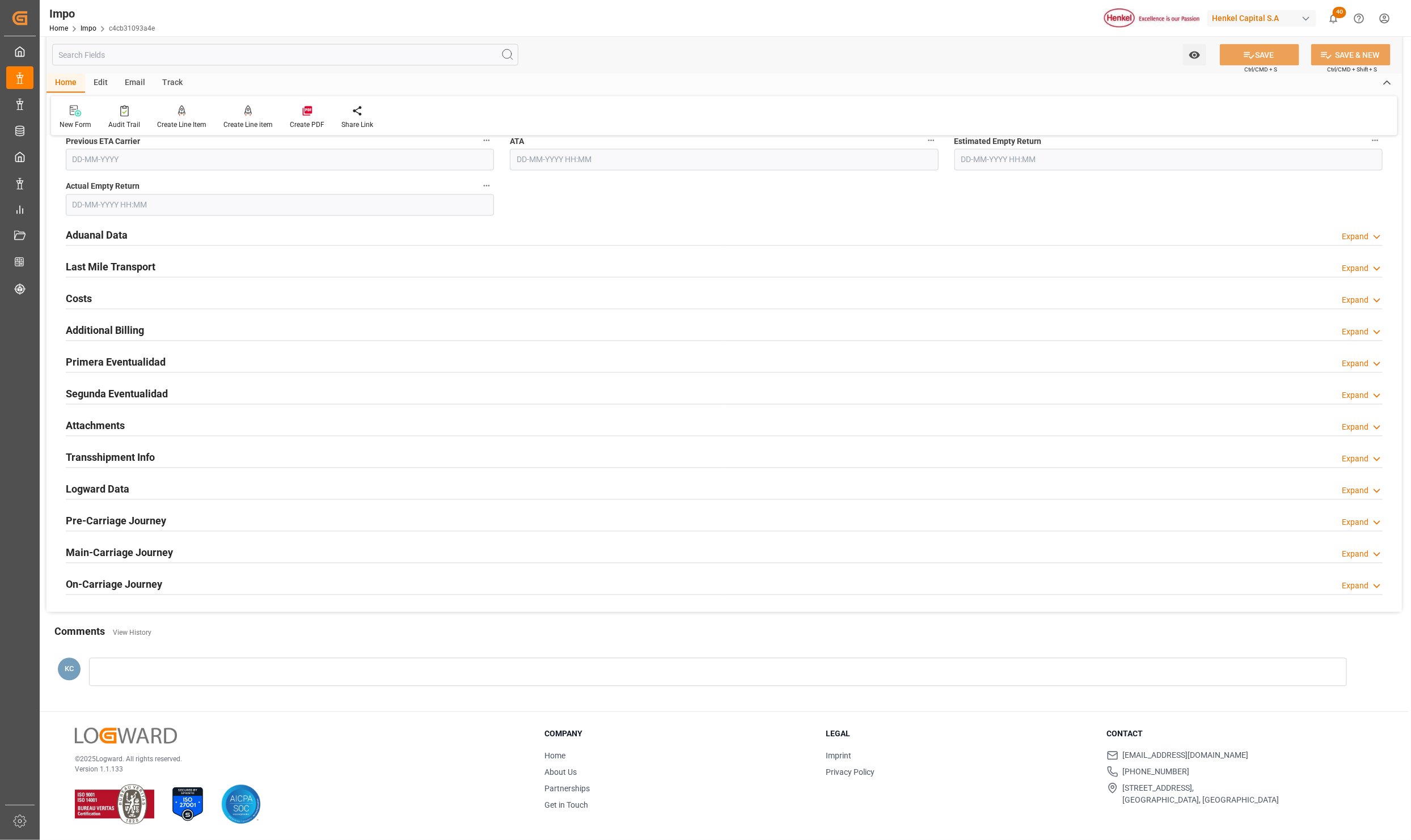
click at [100, 420] on h2 "Attachments" at bounding box center [95, 426] width 59 height 16
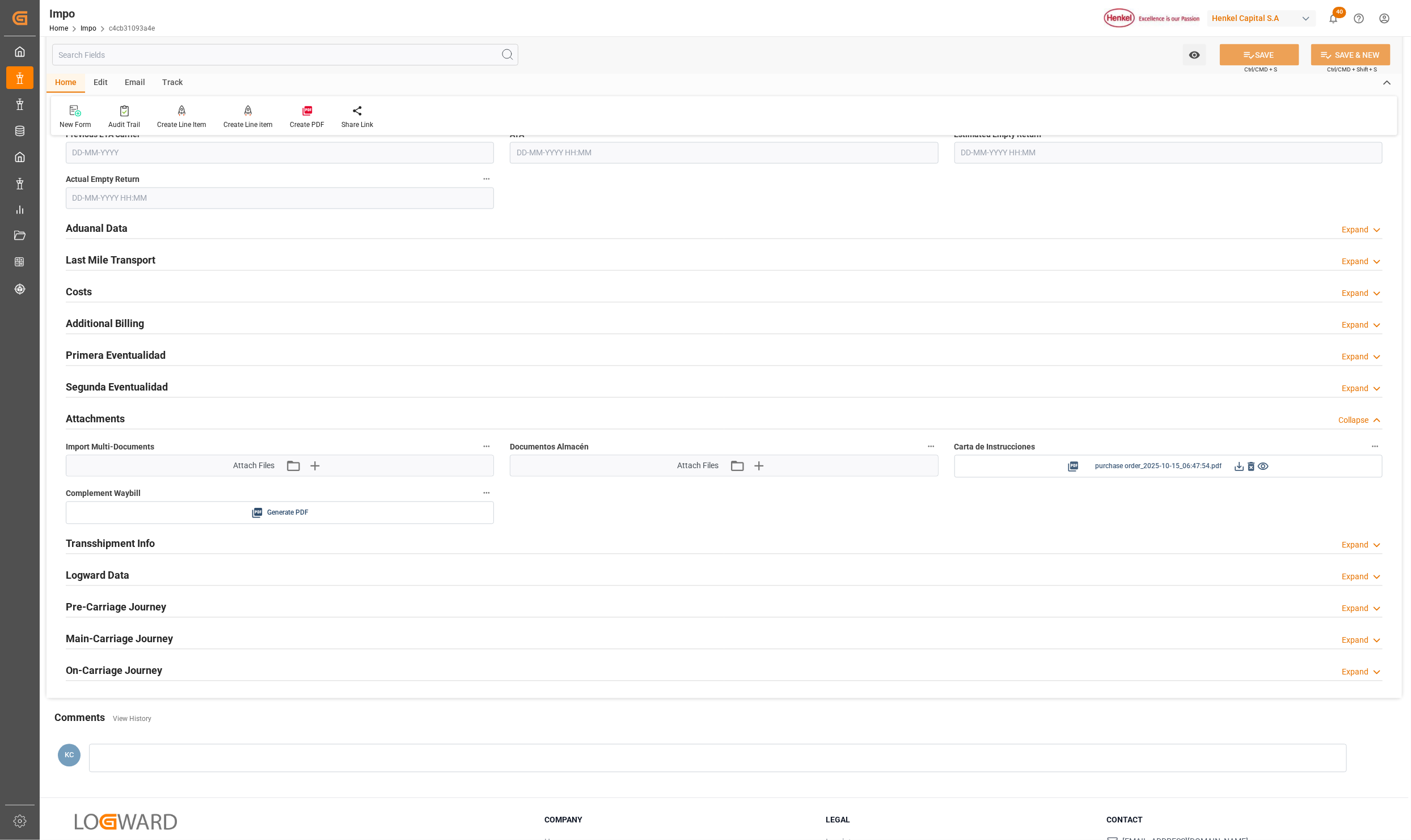
click at [1260, 471] on icon at bounding box center [1263, 466] width 12 height 12
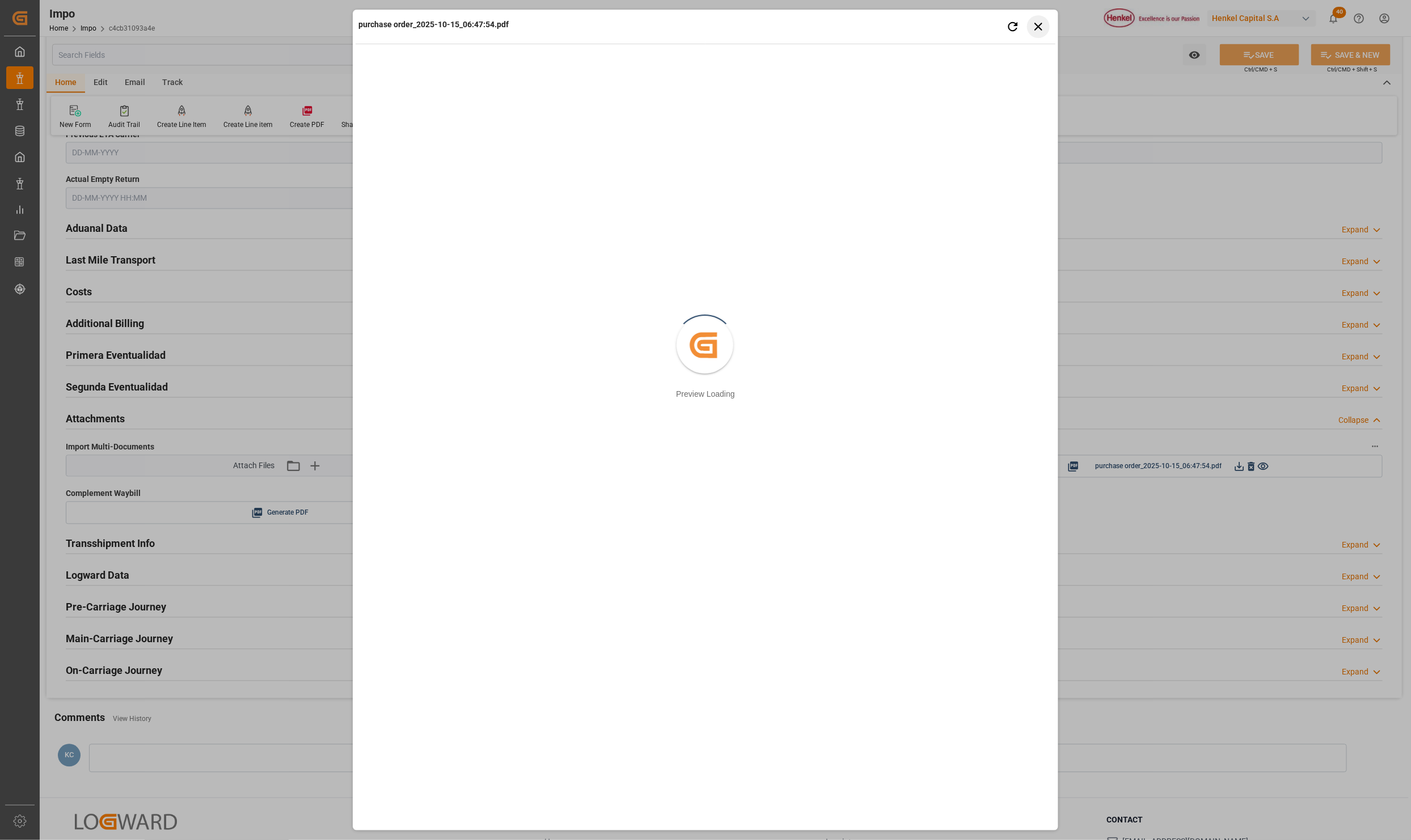
click at [1042, 35] on button "Close preview" at bounding box center [1038, 27] width 23 height 23
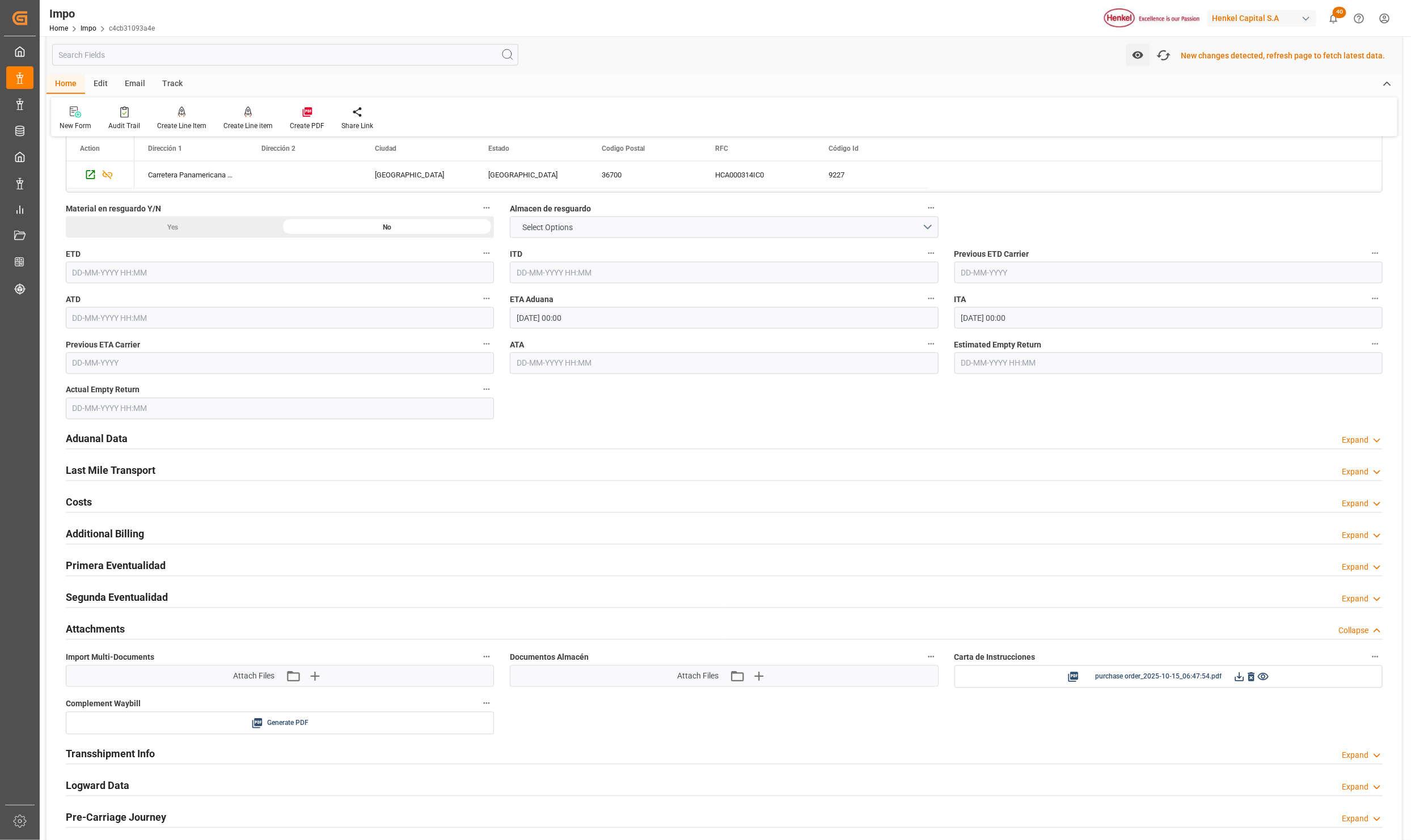
scroll to position [1305, 0]
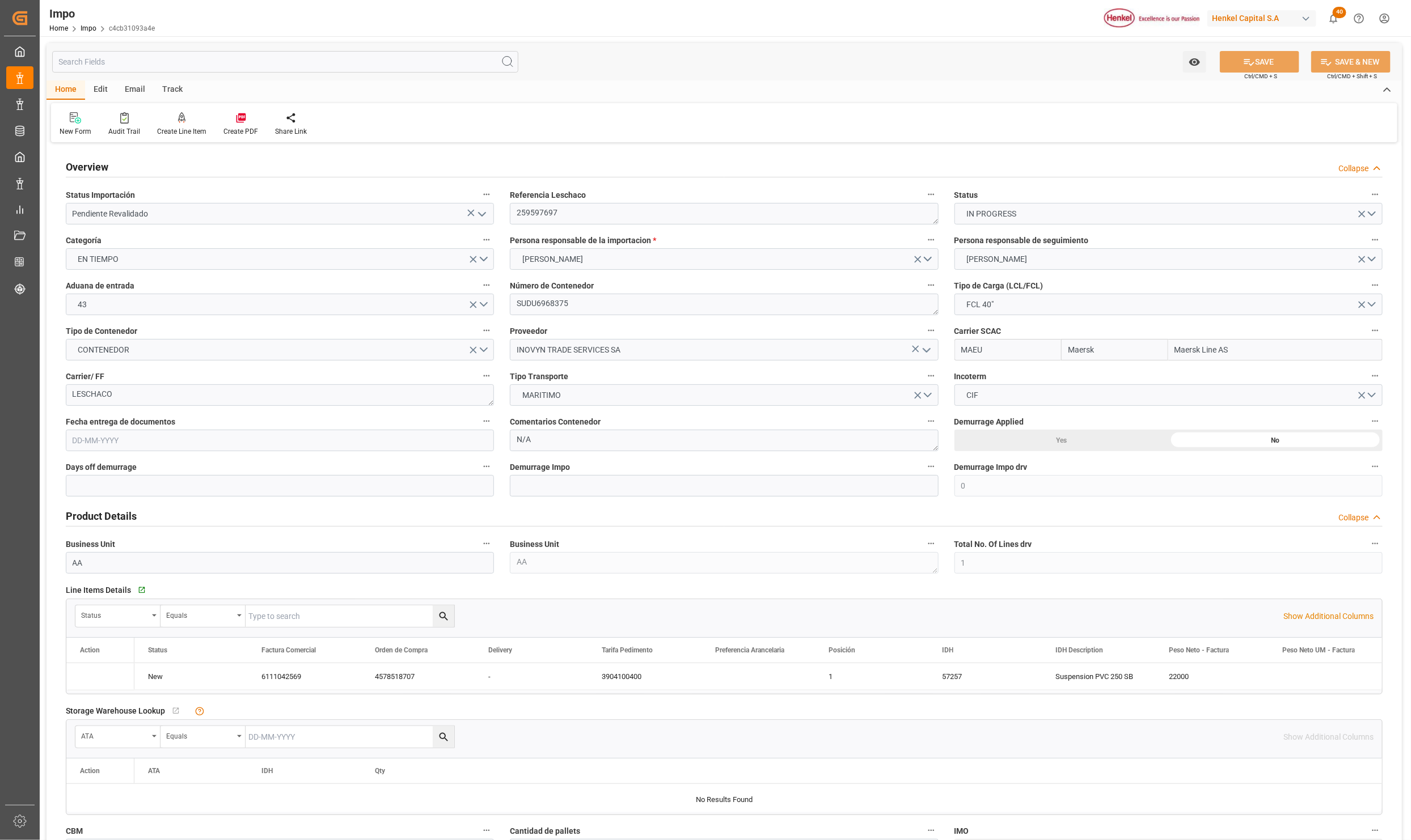
type input "Maersk"
type input "Maersk Line AS"
type input "0"
type input "1"
type input "22660"
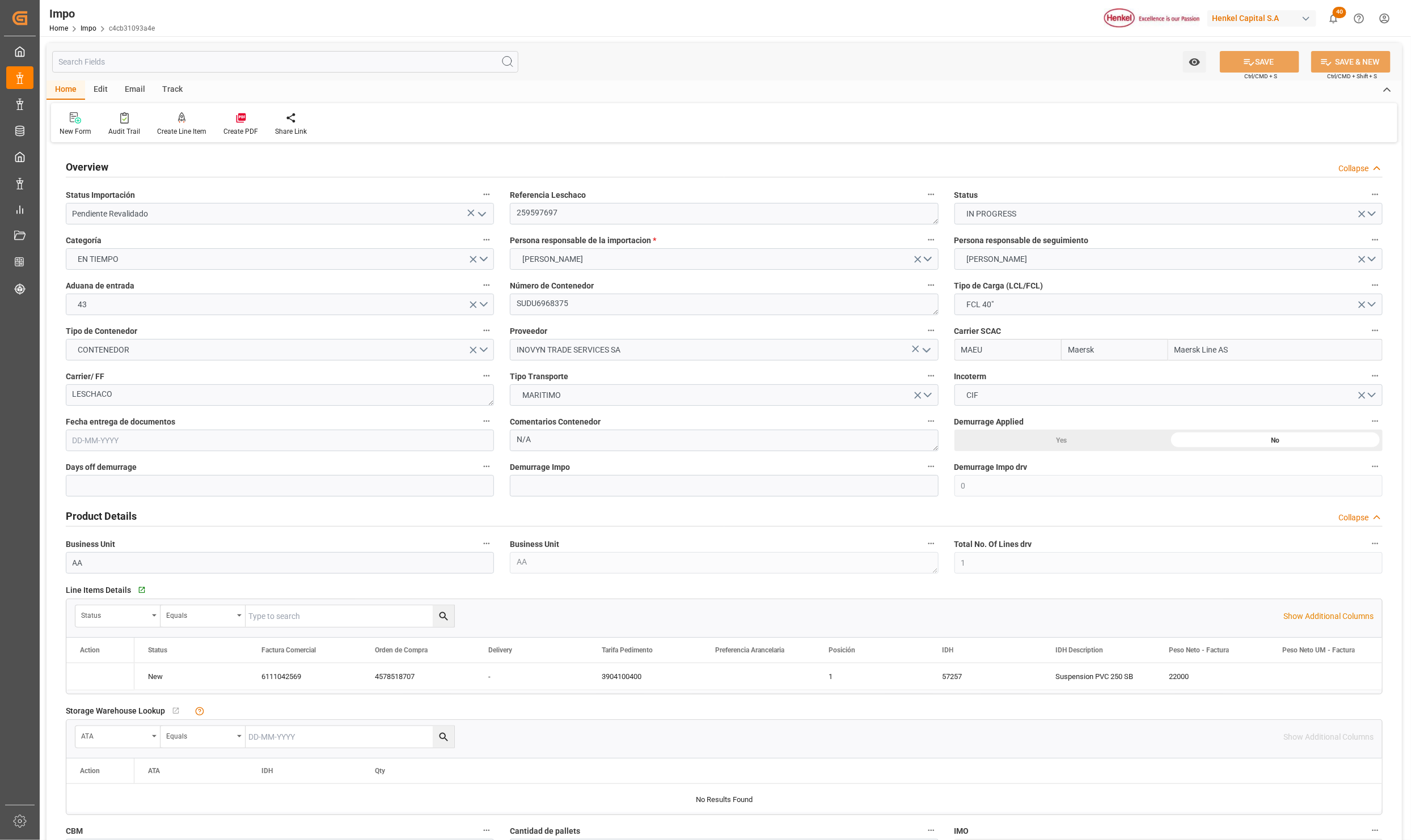
type input "16"
type input "[DATE]"
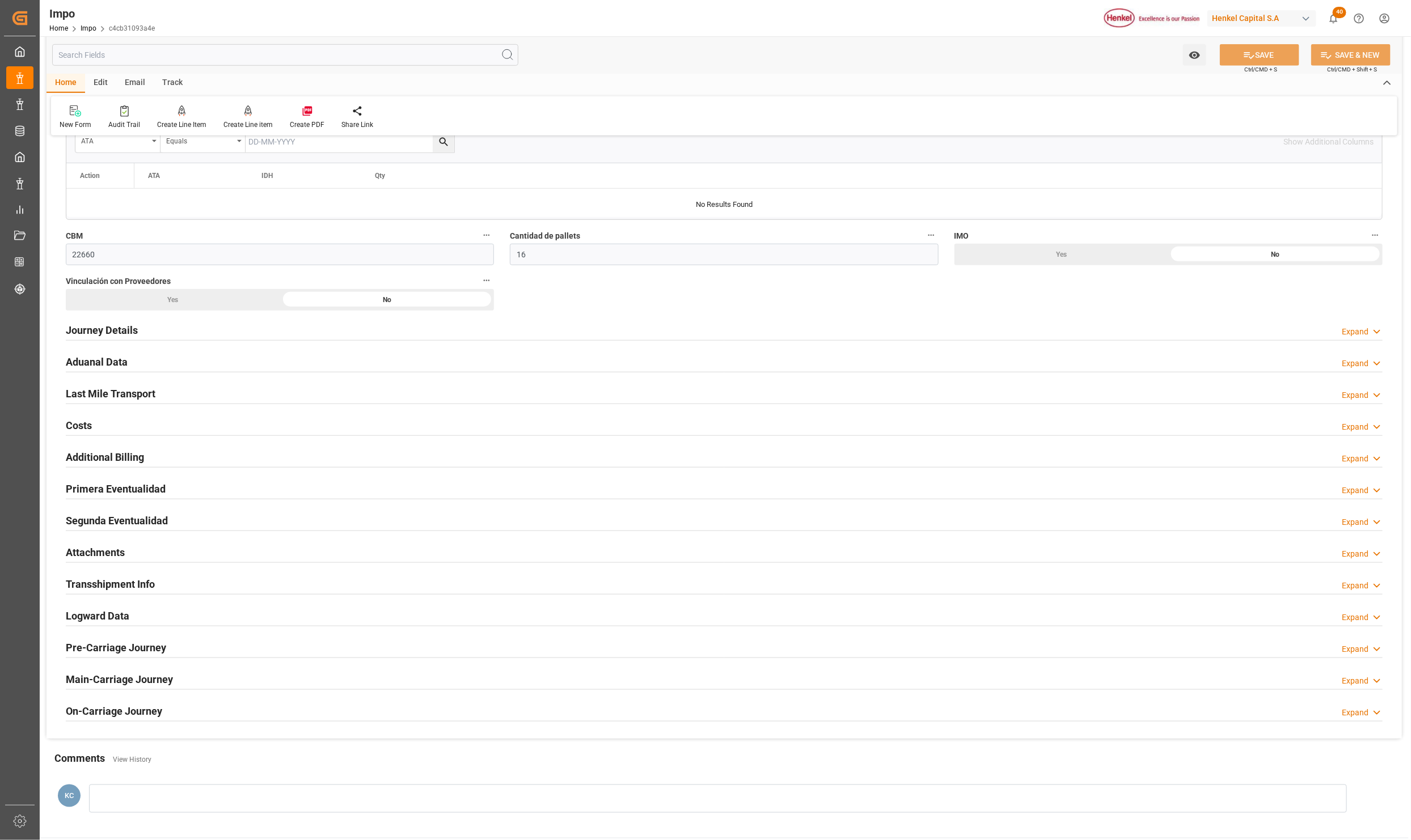
scroll to position [728, 0]
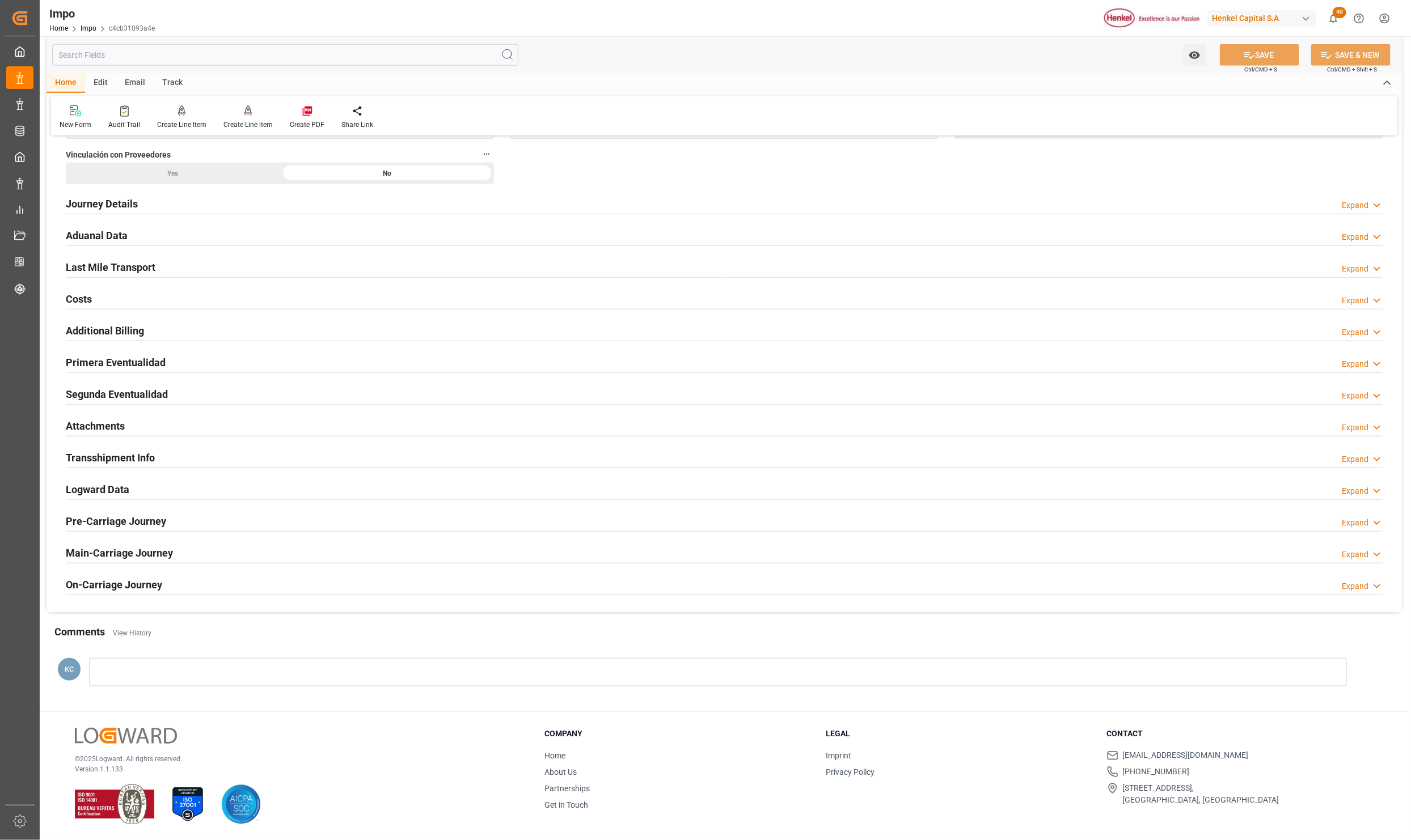
click at [77, 260] on h2 "Last Mile Transport" at bounding box center [110, 267] width 90 height 16
